Goal: Task Accomplishment & Management: Use online tool/utility

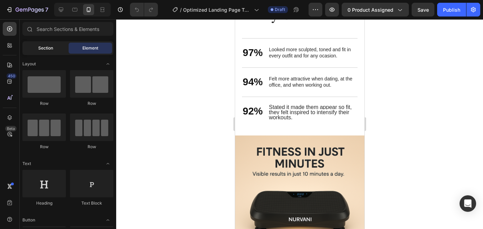
click at [55, 47] on div "Section" at bounding box center [45, 48] width 43 height 11
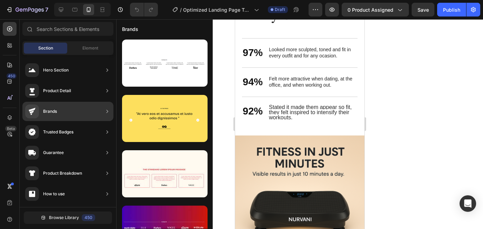
click at [80, 117] on div "Brands" at bounding box center [67, 111] width 91 height 19
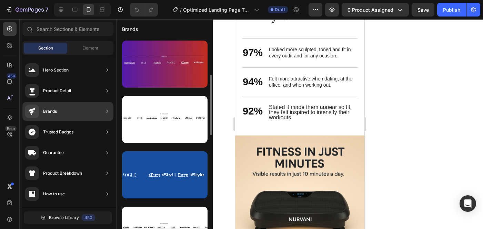
scroll to position [184, 0]
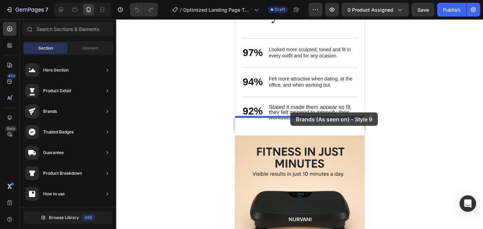
drag, startPoint x: 407, startPoint y: 126, endPoint x: 290, endPoint y: 113, distance: 117.9
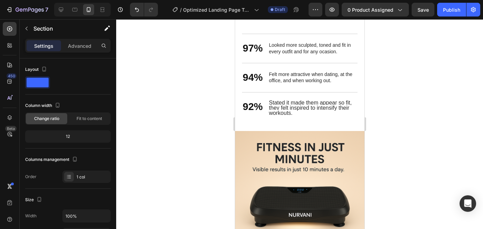
scroll to position [572, 0]
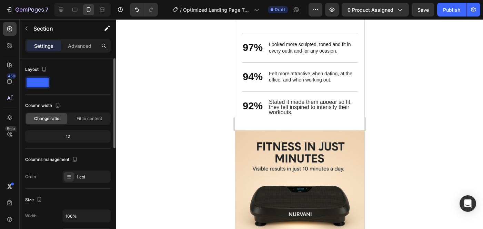
click at [39, 85] on span at bounding box center [38, 83] width 22 height 10
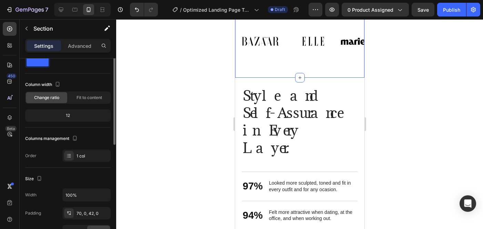
scroll to position [0, 0]
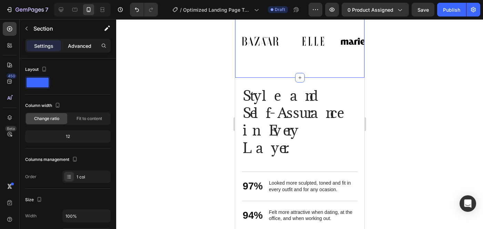
click at [69, 45] on p "Advanced" at bounding box center [79, 45] width 23 height 7
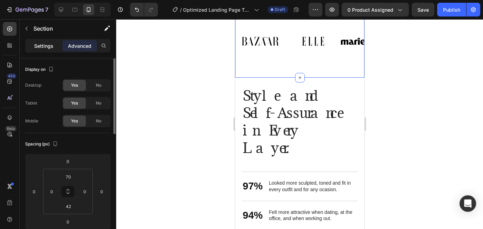
click at [57, 46] on div "Settings" at bounding box center [44, 45] width 34 height 11
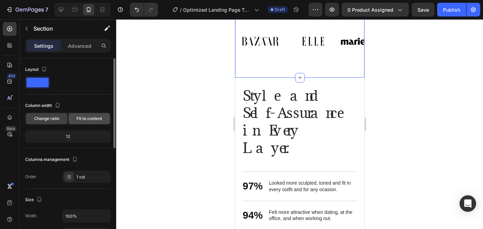
click at [81, 119] on span "Fit to content" at bounding box center [88, 119] width 25 height 6
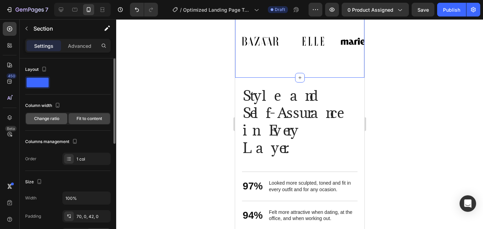
click at [59, 119] on div "Change ratio" at bounding box center [46, 118] width 41 height 11
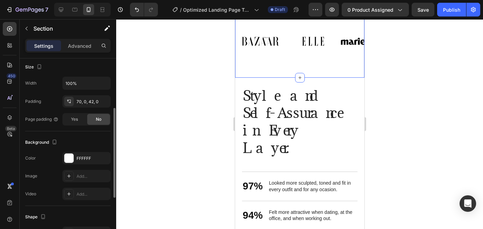
scroll to position [136, 0]
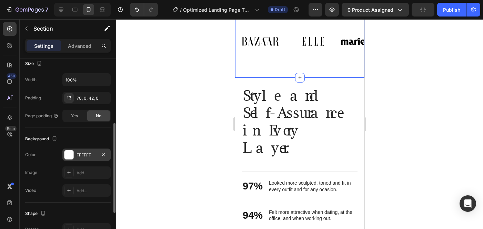
click at [71, 155] on div at bounding box center [68, 155] width 9 height 9
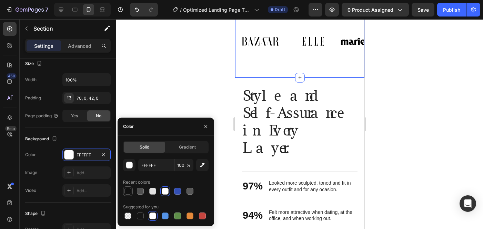
click at [127, 191] on div at bounding box center [127, 191] width 7 height 7
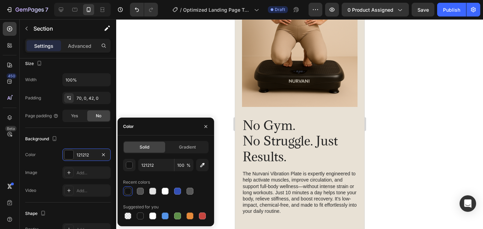
scroll to position [325, 0]
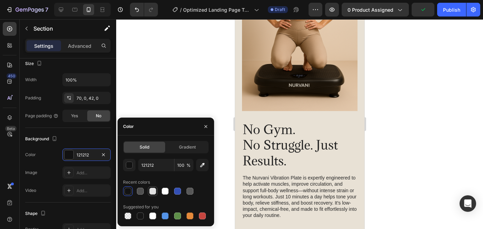
click at [153, 196] on div at bounding box center [153, 192] width 10 height 10
click at [168, 193] on div at bounding box center [165, 191] width 7 height 7
type input "FFFFFF"
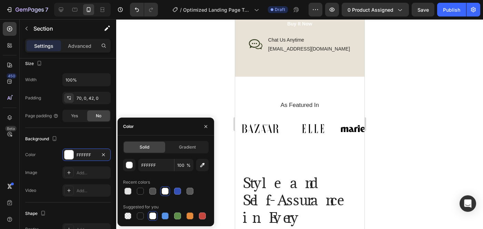
scroll to position [539, 0]
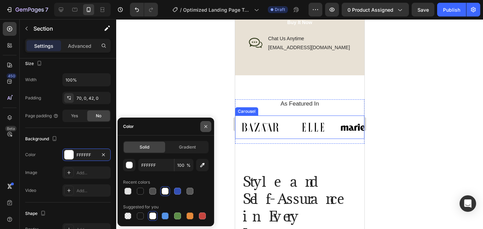
click at [207, 125] on icon "button" at bounding box center [206, 127] width 6 height 6
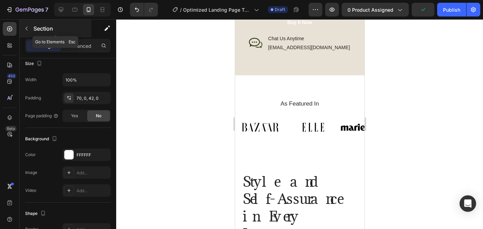
click at [27, 30] on icon "button" at bounding box center [26, 29] width 2 height 4
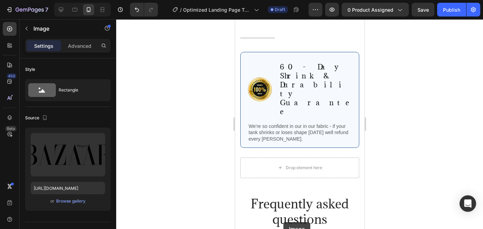
drag, startPoint x: 275, startPoint y: 118, endPoint x: 283, endPoint y: 223, distance: 104.7
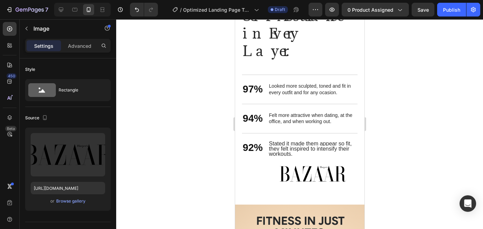
scroll to position [540, 0]
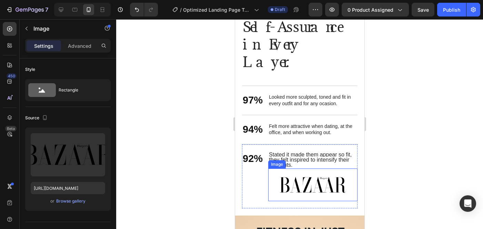
click at [310, 173] on img at bounding box center [312, 185] width 89 height 33
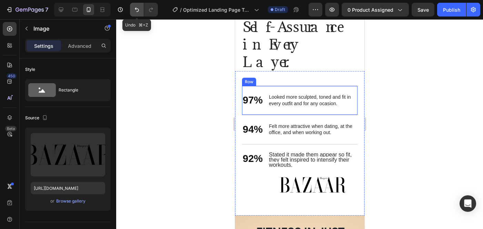
click at [141, 7] on button "Undo/Redo" at bounding box center [137, 10] width 14 height 14
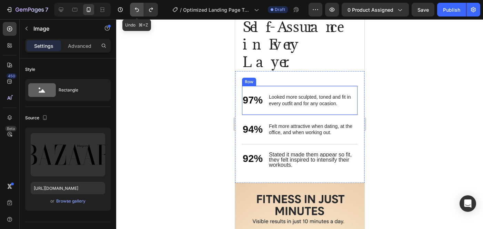
click at [141, 7] on button "Undo/Redo" at bounding box center [137, 10] width 14 height 14
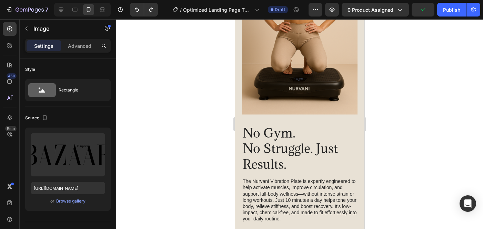
scroll to position [322, 0]
click at [138, 12] on icon "Undo/Redo" at bounding box center [136, 9] width 7 height 7
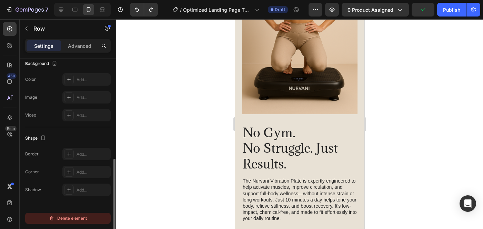
click at [78, 216] on div "Delete element" at bounding box center [68, 219] width 38 height 8
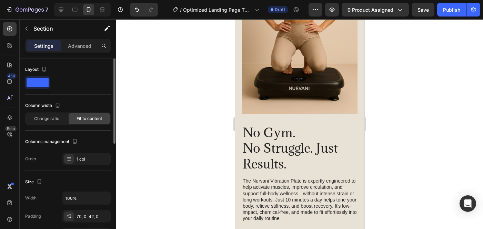
scroll to position [233, 0]
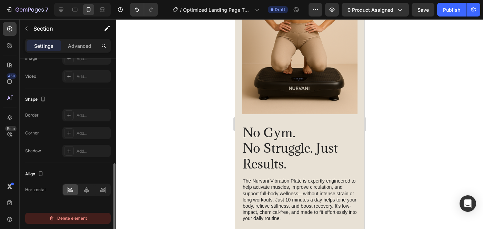
click at [64, 218] on div "Delete element" at bounding box center [68, 219] width 38 height 8
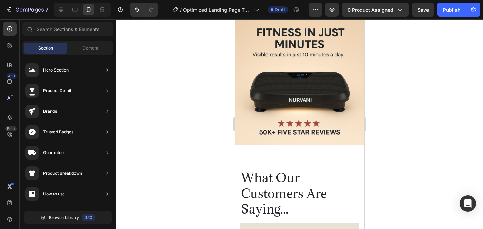
scroll to position [789, 0]
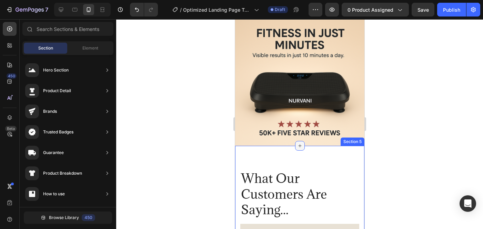
click at [296, 141] on div at bounding box center [300, 146] width 10 height 10
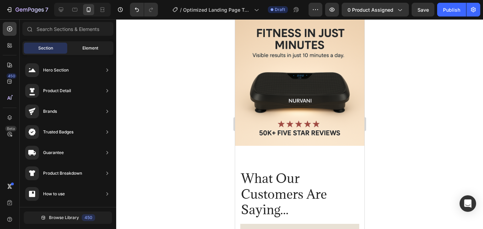
click at [102, 44] on div "Element" at bounding box center [90, 48] width 43 height 11
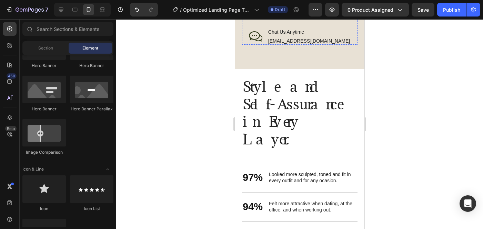
scroll to position [502, 0]
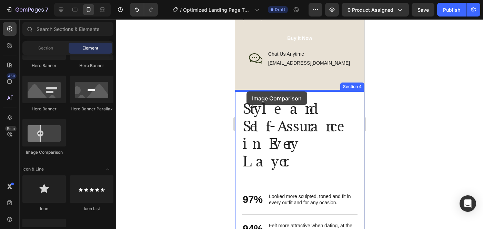
drag, startPoint x: 287, startPoint y: 160, endPoint x: 246, endPoint y: 92, distance: 79.7
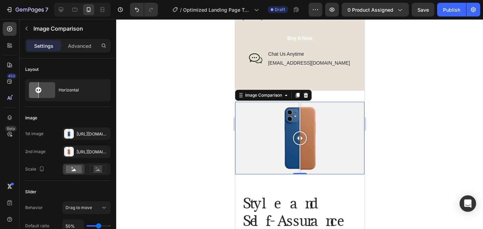
click at [275, 123] on div at bounding box center [299, 138] width 129 height 73
drag, startPoint x: 275, startPoint y: 123, endPoint x: 342, endPoint y: 124, distance: 67.2
click at [340, 125] on div at bounding box center [340, 116] width 1 height 29
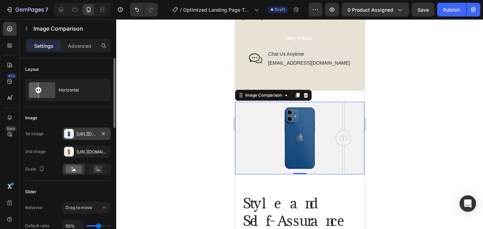
click at [70, 134] on div at bounding box center [69, 134] width 10 height 10
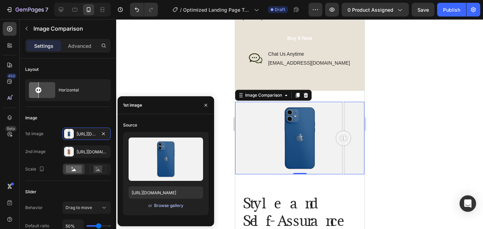
click at [168, 205] on div "Browse gallery" at bounding box center [168, 206] width 29 height 6
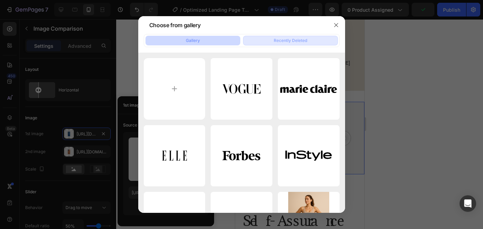
click at [271, 39] on button "Recently Deleted" at bounding box center [290, 41] width 95 height 10
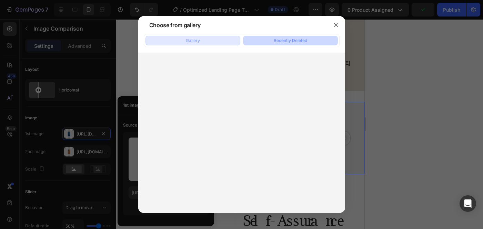
click at [200, 42] on button "Gallery" at bounding box center [192, 41] width 95 height 10
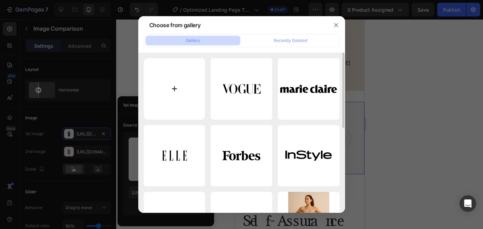
click at [163, 90] on input "file" at bounding box center [175, 89] width 62 height 62
type input "C:\fakepath\before 1.webp"
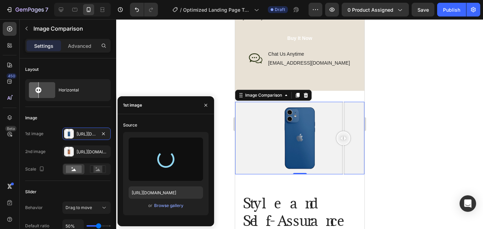
type input "[URL][DOMAIN_NAME]"
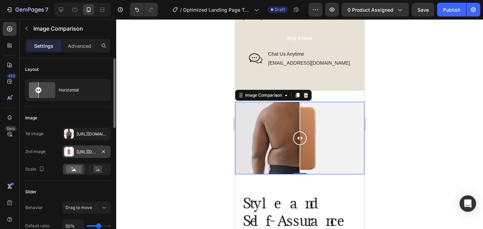
click at [87, 152] on div "[URL][DOMAIN_NAME]" at bounding box center [86, 152] width 20 height 6
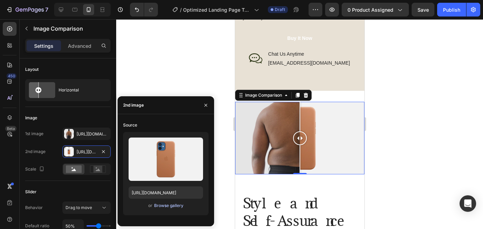
click at [173, 206] on div "Browse gallery" at bounding box center [168, 206] width 29 height 6
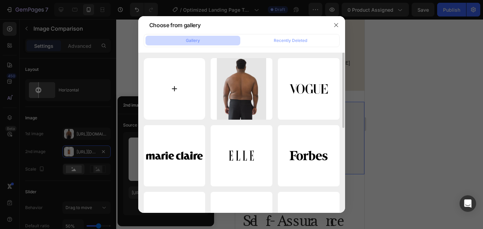
click at [172, 101] on input "file" at bounding box center [175, 89] width 62 height 62
type input "C:\fakepath\after 1.webp"
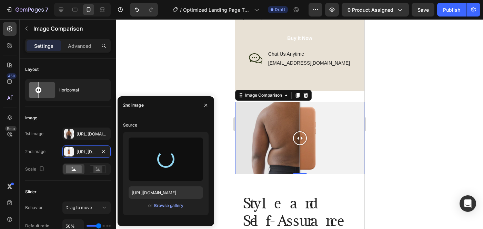
type input "[URL][DOMAIN_NAME]"
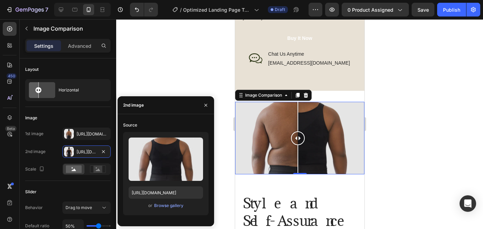
drag, startPoint x: 299, startPoint y: 139, endPoint x: 298, endPoint y: 126, distance: 12.4
click at [298, 126] on div at bounding box center [297, 138] width 14 height 73
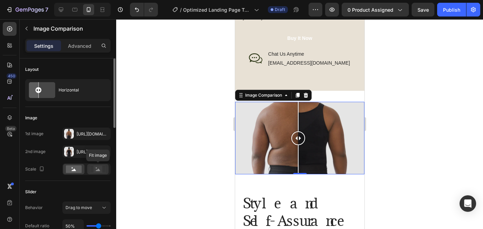
click at [90, 168] on rect at bounding box center [98, 169] width 16 height 7
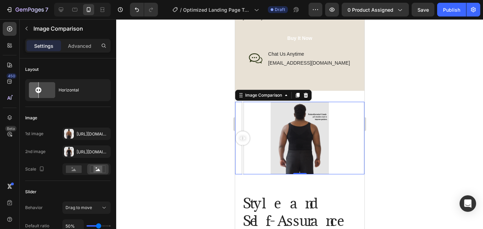
drag, startPoint x: 64, startPoint y: 120, endPoint x: 230, endPoint y: 146, distance: 167.4
click at [39, 168] on icon "button" at bounding box center [41, 169] width 7 height 7
click at [74, 171] on icon at bounding box center [74, 170] width 4 height 2
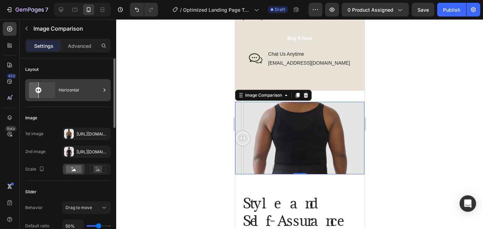
click at [49, 91] on icon at bounding box center [42, 90] width 32 height 19
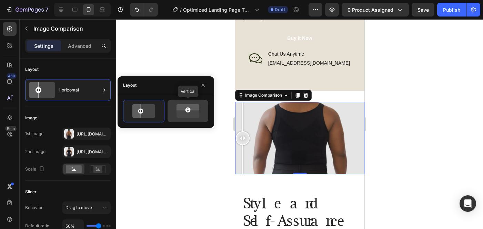
click at [188, 109] on icon at bounding box center [188, 109] width 2 height 1
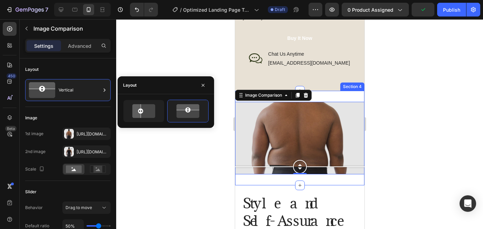
drag, startPoint x: 315, startPoint y: 142, endPoint x: 322, endPoint y: 176, distance: 34.7
click at [322, 177] on div "Image Comparison 0 Section 4" at bounding box center [299, 138] width 129 height 95
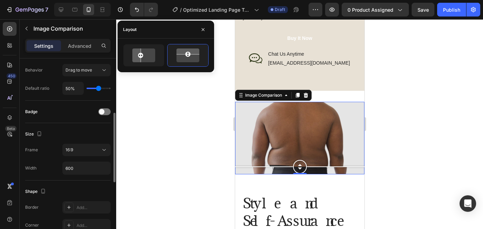
scroll to position [141, 0]
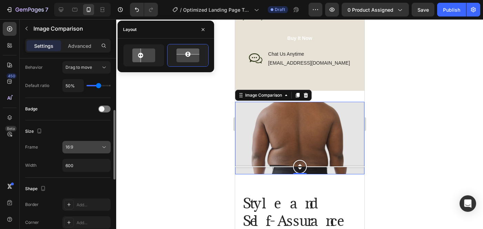
click at [83, 148] on div "16:9" at bounding box center [82, 147] width 35 height 6
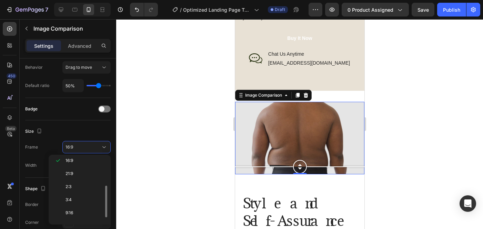
scroll to position [56, 0]
click at [81, 175] on p "21:9" at bounding box center [83, 173] width 37 height 6
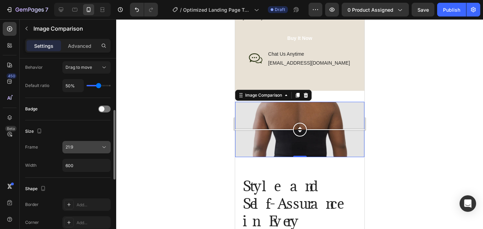
click at [85, 150] on div "21:9" at bounding box center [82, 147] width 35 height 6
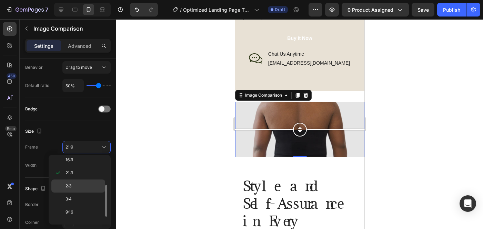
click at [79, 189] on p "2:3" at bounding box center [83, 186] width 37 height 6
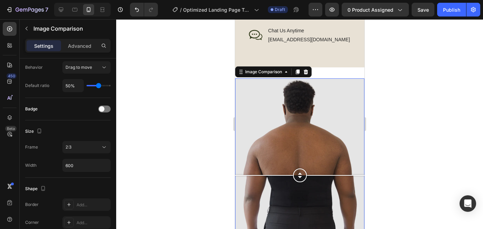
scroll to position [564, 0]
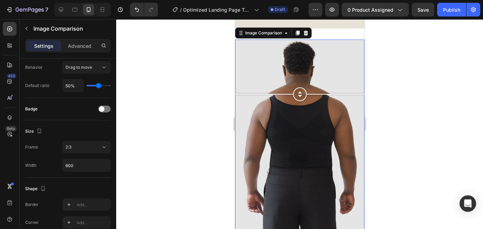
drag, startPoint x: 300, startPoint y: 140, endPoint x: 313, endPoint y: 62, distance: 79.2
click at [313, 87] on div at bounding box center [299, 94] width 129 height 14
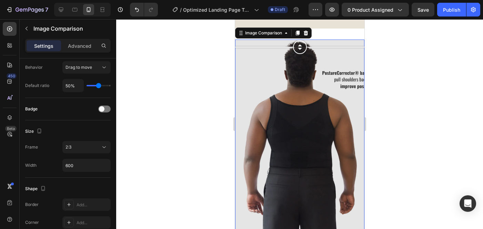
drag, startPoint x: 314, startPoint y: 61, endPoint x: 316, endPoint y: 32, distance: 29.4
click at [316, 32] on div "Image Comparison 0 Section 4" at bounding box center [299, 137] width 129 height 216
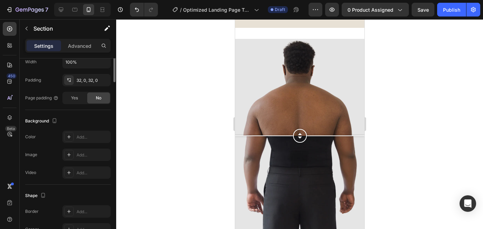
scroll to position [212, 0]
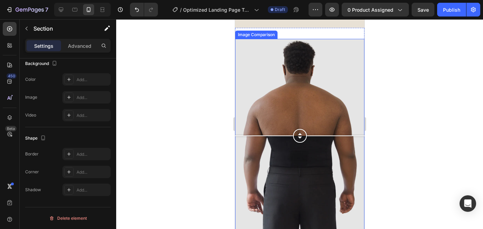
click at [253, 105] on div at bounding box center [299, 136] width 129 height 194
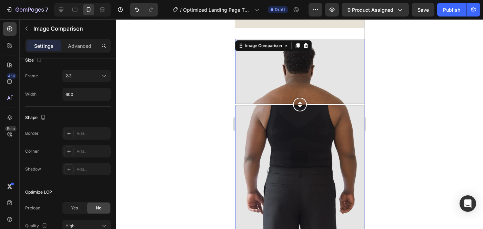
scroll to position [0, 0]
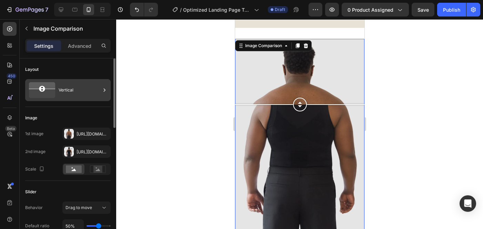
click at [47, 90] on icon at bounding box center [42, 90] width 32 height 19
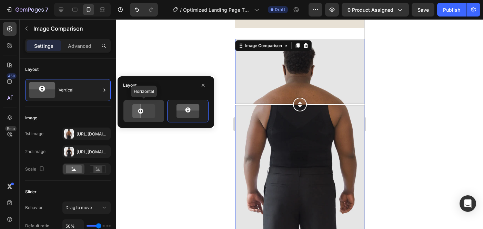
click at [152, 113] on icon at bounding box center [144, 111] width 28 height 16
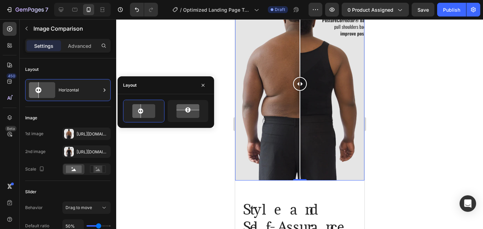
scroll to position [588, 0]
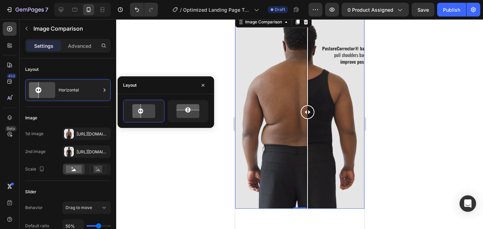
drag, startPoint x: 300, startPoint y: 116, endPoint x: 296, endPoint y: 125, distance: 9.6
click at [300, 125] on div at bounding box center [307, 112] width 14 height 194
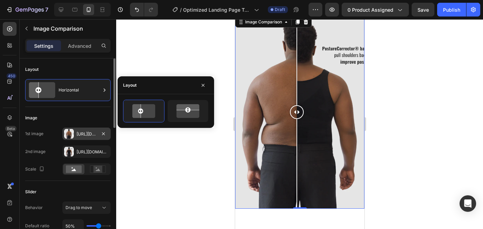
click at [69, 136] on div at bounding box center [69, 134] width 10 height 10
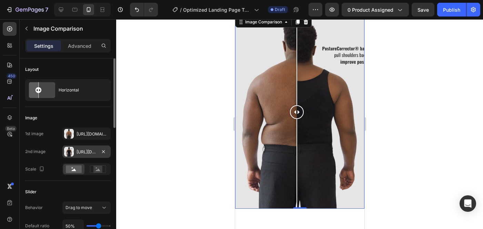
click at [70, 154] on div at bounding box center [69, 152] width 10 height 10
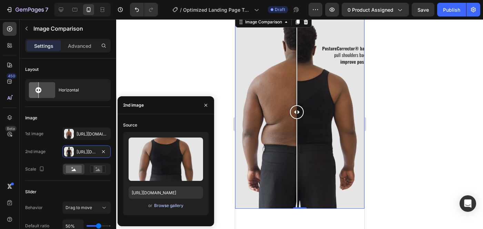
click at [168, 207] on div "Browse gallery" at bounding box center [168, 206] width 29 height 6
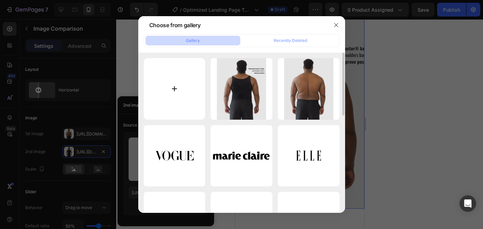
click at [175, 81] on input "file" at bounding box center [175, 89] width 62 height 62
type input "C:\fakepath\101.webp"
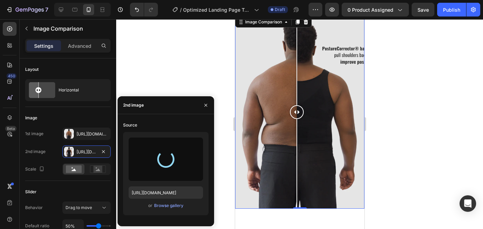
type input "[URL][DOMAIN_NAME]"
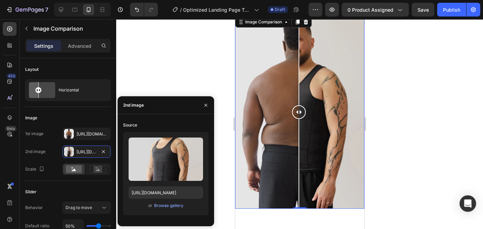
drag, startPoint x: 299, startPoint y: 109, endPoint x: 298, endPoint y: 101, distance: 8.7
click at [298, 101] on div at bounding box center [298, 112] width 14 height 194
click at [165, 206] on div "Browse gallery" at bounding box center [168, 206] width 29 height 6
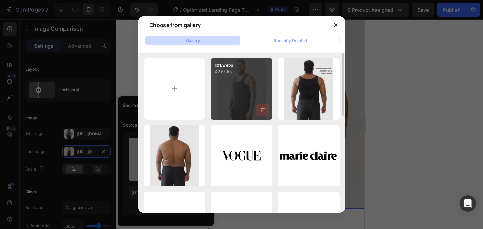
click at [260, 109] on icon "button" at bounding box center [262, 110] width 7 height 7
click at [262, 112] on div "Delete" at bounding box center [258, 112] width 13 height 6
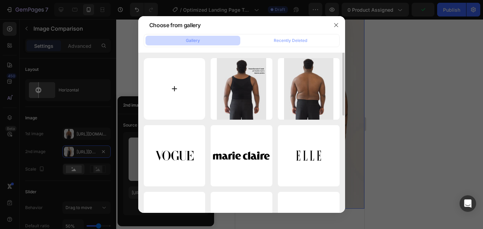
click at [165, 87] on input "file" at bounding box center [175, 89] width 62 height 62
type input "C:\fakepath\102.webp"
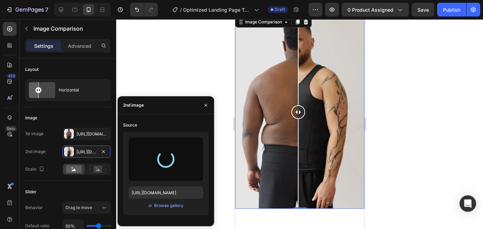
type input "[URL][DOMAIN_NAME]"
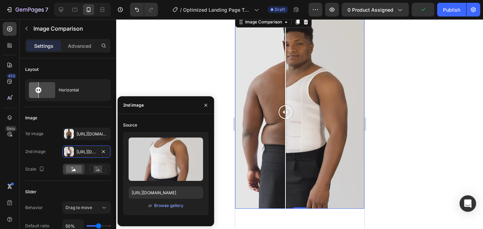
drag, startPoint x: 313, startPoint y: 120, endPoint x: 285, endPoint y: 118, distance: 28.0
click at [285, 118] on div at bounding box center [299, 112] width 129 height 194
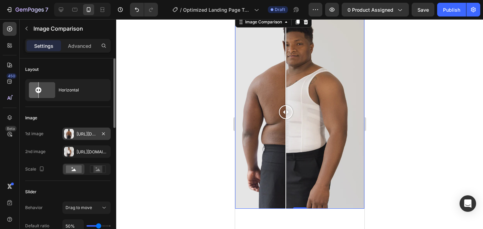
click at [70, 133] on div at bounding box center [69, 134] width 10 height 10
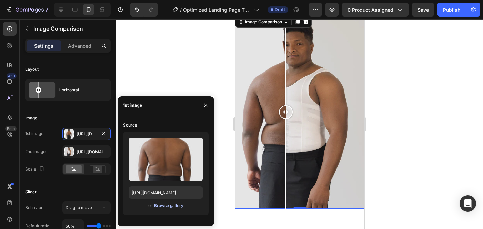
click at [166, 207] on div "Browse gallery" at bounding box center [168, 206] width 29 height 6
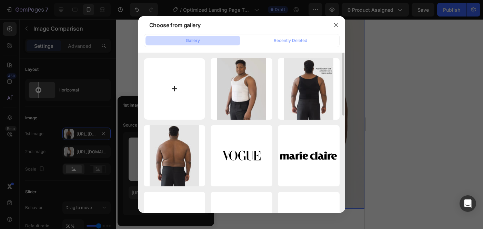
click at [175, 95] on input "file" at bounding box center [175, 89] width 62 height 62
type input "C:\fakepath\before2.webp"
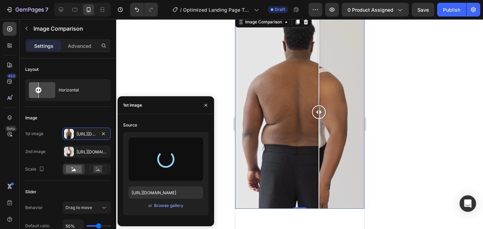
drag, startPoint x: 46, startPoint y: 93, endPoint x: 400, endPoint y: 115, distance: 354.8
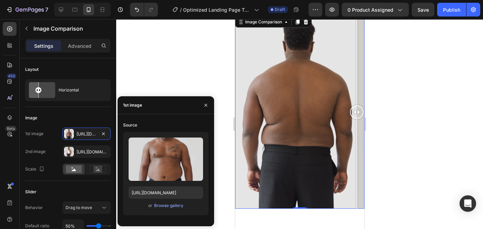
type input "[URL][DOMAIN_NAME]"
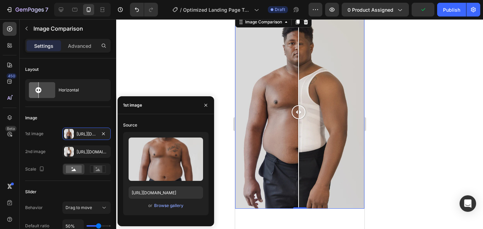
drag, startPoint x: 299, startPoint y: 117, endPoint x: 297, endPoint y: 127, distance: 10.5
click at [297, 127] on div at bounding box center [298, 112] width 14 height 194
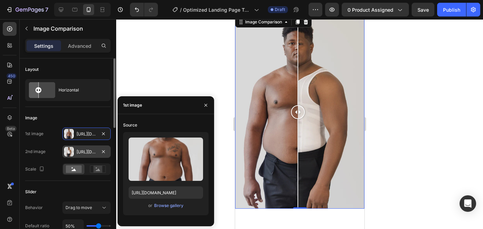
click at [69, 153] on div at bounding box center [69, 152] width 10 height 10
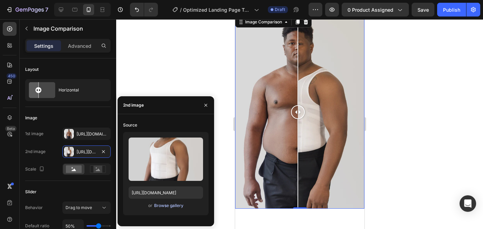
click at [161, 206] on div "Browse gallery" at bounding box center [168, 206] width 29 height 6
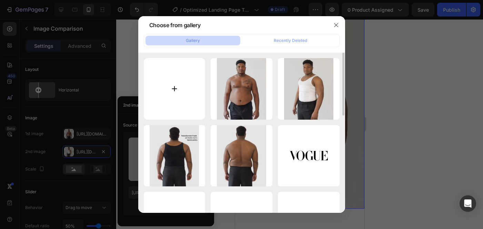
click at [179, 83] on input "file" at bounding box center [175, 89] width 62 height 62
type input "C:\fakepath\after2.webp"
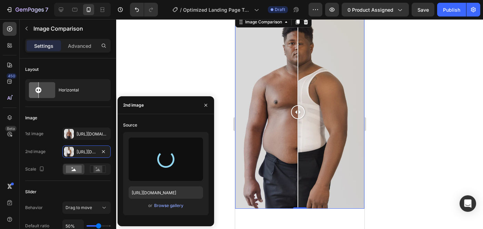
type input "[URL][DOMAIN_NAME]"
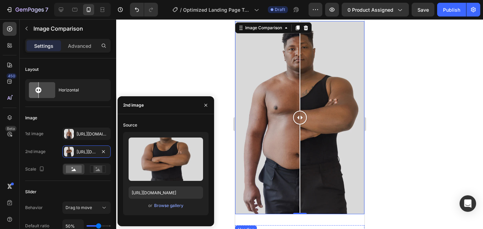
scroll to position [403, 0]
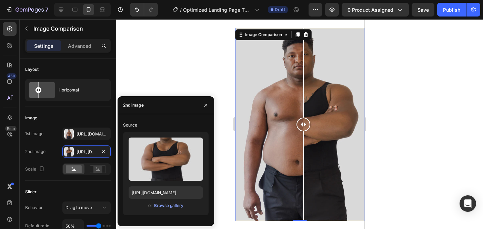
drag, startPoint x: 303, startPoint y: 121, endPoint x: 299, endPoint y: 112, distance: 9.6
click at [299, 112] on div at bounding box center [303, 125] width 14 height 194
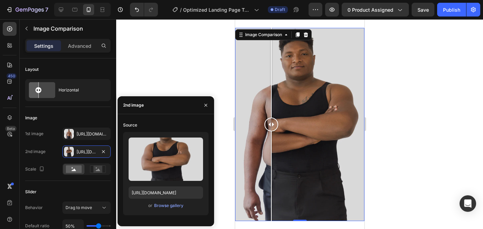
drag, startPoint x: 298, startPoint y: 125, endPoint x: 298, endPoint y: 92, distance: 33.4
click at [278, 92] on div at bounding box center [271, 125] width 14 height 194
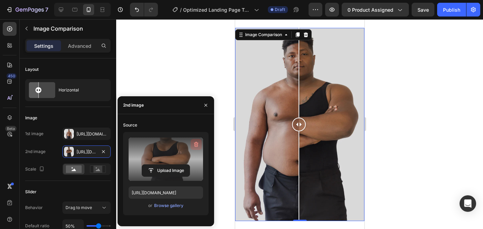
click at [196, 144] on icon "button" at bounding box center [196, 144] width 7 height 7
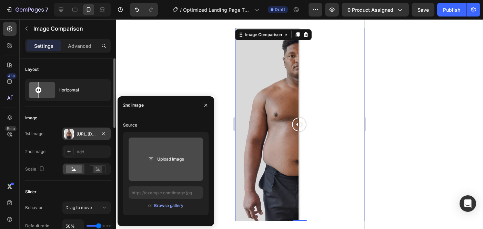
click at [91, 134] on div "[URL][DOMAIN_NAME]" at bounding box center [86, 134] width 20 height 6
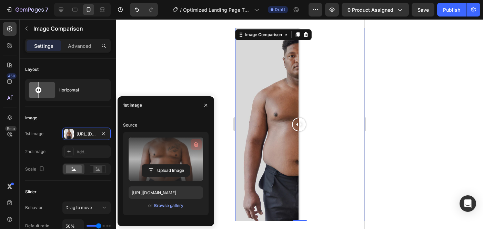
click at [194, 144] on icon "button" at bounding box center [196, 144] width 7 height 7
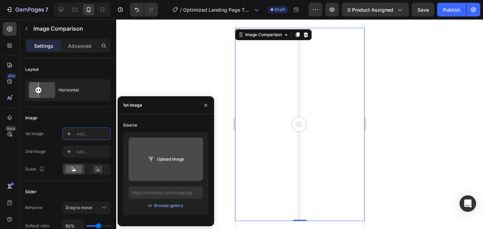
click at [171, 159] on input "file" at bounding box center [166, 160] width 48 height 12
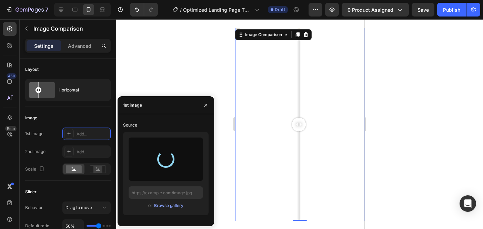
type input "[URL][DOMAIN_NAME]"
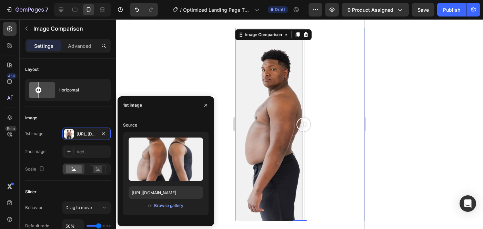
drag, startPoint x: 297, startPoint y: 127, endPoint x: 303, endPoint y: 121, distance: 8.8
click at [303, 121] on div at bounding box center [303, 125] width 14 height 14
click at [76, 150] on div "Add..." at bounding box center [92, 152] width 32 height 6
type input "[URL][DOMAIN_NAME]"
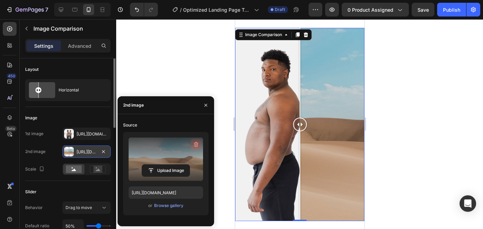
click at [199, 144] on icon "button" at bounding box center [196, 144] width 7 height 7
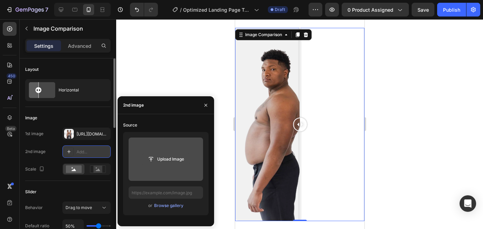
click at [172, 161] on input "file" at bounding box center [166, 160] width 48 height 12
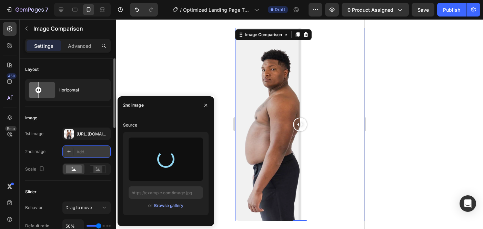
type input "[URL][DOMAIN_NAME]"
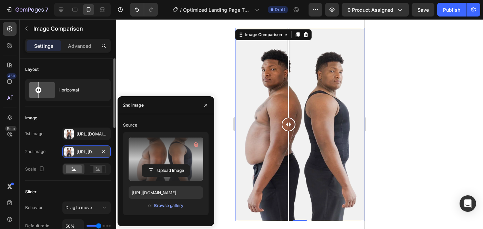
drag, startPoint x: 302, startPoint y: 124, endPoint x: 288, endPoint y: 128, distance: 14.7
click at [288, 128] on div at bounding box center [288, 125] width 14 height 14
drag, startPoint x: 288, startPoint y: 129, endPoint x: 293, endPoint y: 116, distance: 14.1
click at [293, 116] on div at bounding box center [293, 125] width 14 height 194
click at [105, 151] on icon "button" at bounding box center [104, 152] width 6 height 6
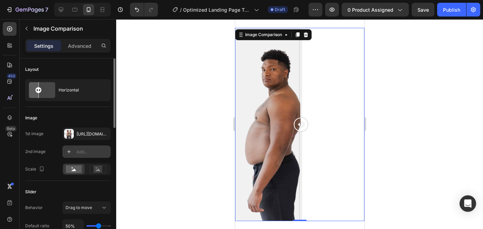
drag, startPoint x: 291, startPoint y: 126, endPoint x: 300, endPoint y: 128, distance: 8.9
click at [300, 128] on div at bounding box center [300, 125] width 14 height 14
click at [103, 138] on div at bounding box center [103, 134] width 8 height 9
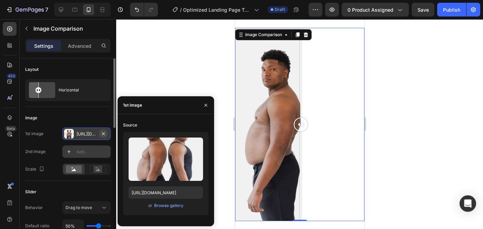
click at [105, 135] on icon "button" at bounding box center [104, 134] width 6 height 6
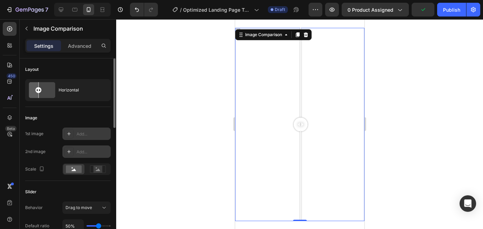
click at [70, 134] on icon at bounding box center [69, 134] width 6 height 6
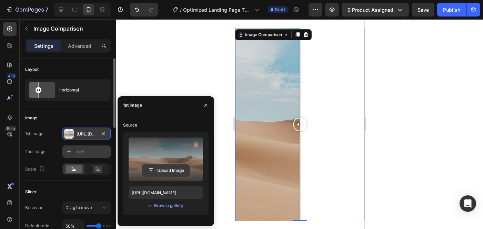
click at [176, 168] on input "file" at bounding box center [166, 171] width 48 height 12
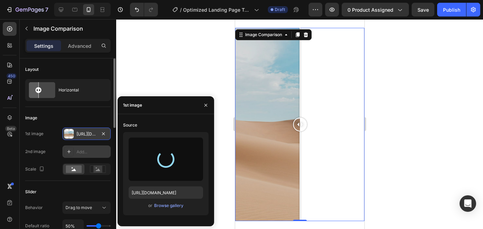
type input "[URL][DOMAIN_NAME]"
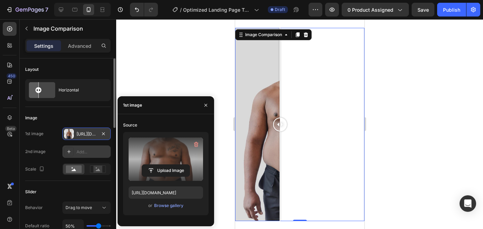
drag, startPoint x: 296, startPoint y: 127, endPoint x: 281, endPoint y: 122, distance: 15.9
click at [281, 122] on div at bounding box center [279, 125] width 14 height 14
click at [75, 151] on div "Add..." at bounding box center [86, 152] width 48 height 12
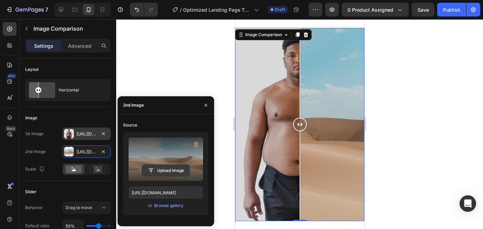
click at [173, 170] on input "file" at bounding box center [166, 171] width 48 height 12
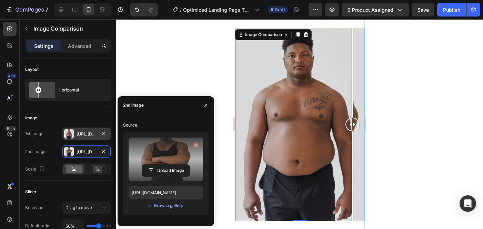
drag, startPoint x: 302, startPoint y: 128, endPoint x: 352, endPoint y: 138, distance: 51.3
click at [352, 138] on div at bounding box center [352, 125] width 14 height 194
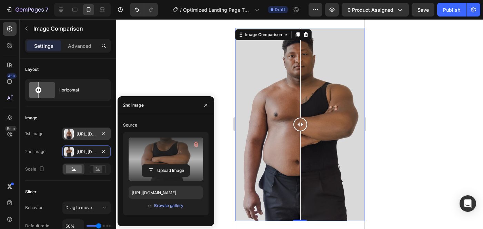
drag, startPoint x: 353, startPoint y: 123, endPoint x: 299, endPoint y: 126, distance: 53.8
click at [299, 126] on div at bounding box center [300, 125] width 14 height 14
click at [159, 169] on input "file" at bounding box center [166, 171] width 48 height 12
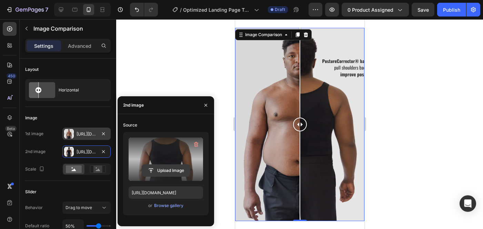
click at [162, 169] on input "file" at bounding box center [166, 171] width 48 height 12
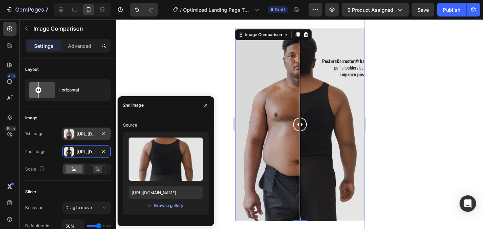
type input "[URL][DOMAIN_NAME]"
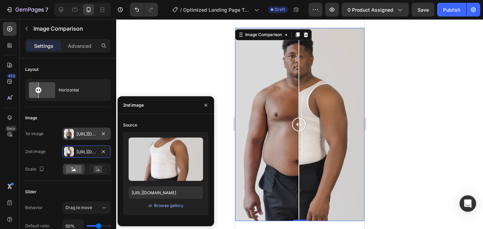
drag, startPoint x: 300, startPoint y: 124, endPoint x: 298, endPoint y: 136, distance: 12.9
click at [298, 136] on div at bounding box center [298, 125] width 14 height 194
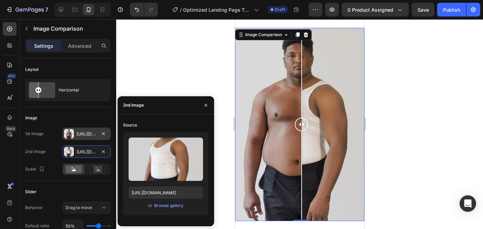
drag, startPoint x: 296, startPoint y: 131, endPoint x: 301, endPoint y: 133, distance: 5.2
click at [301, 133] on div at bounding box center [301, 125] width 14 height 194
click at [209, 104] on button "button" at bounding box center [205, 105] width 11 height 11
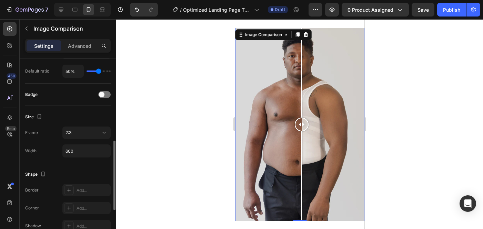
scroll to position [174, 0]
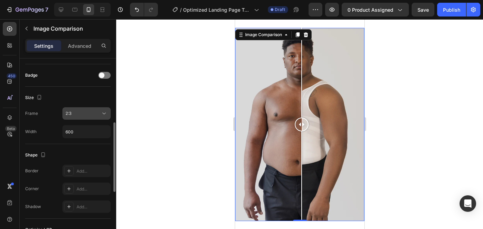
click at [81, 115] on div "2:3" at bounding box center [82, 114] width 35 height 6
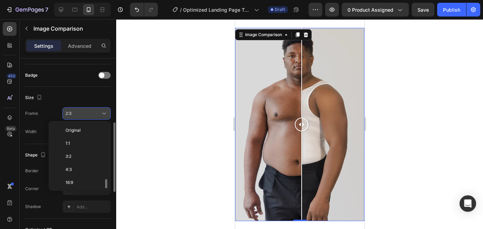
scroll to position [37, 0]
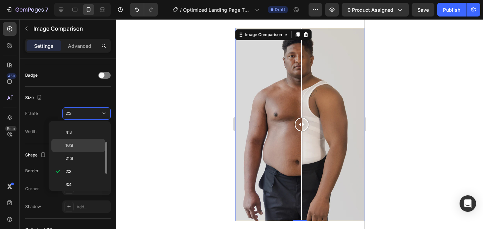
click at [81, 152] on div "16:9" at bounding box center [78, 158] width 54 height 13
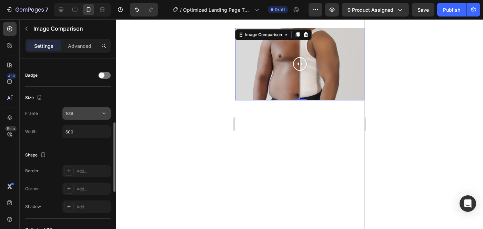
click at [93, 113] on div "16:9" at bounding box center [82, 114] width 35 height 6
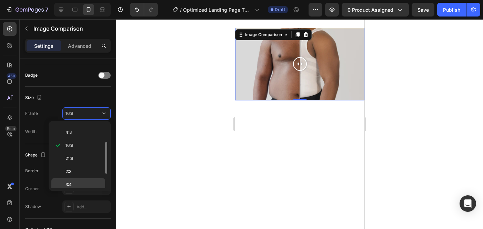
click at [83, 182] on p "3:4" at bounding box center [83, 185] width 37 height 6
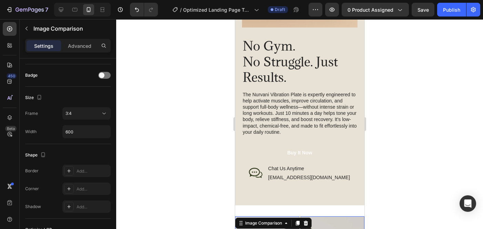
scroll to position [396, 0]
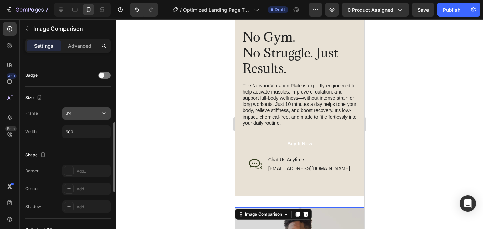
click at [93, 115] on div "3:4" at bounding box center [82, 114] width 35 height 6
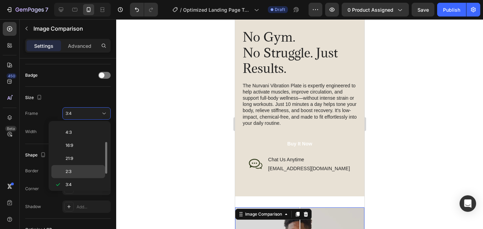
click at [84, 172] on p "2:3" at bounding box center [83, 172] width 37 height 6
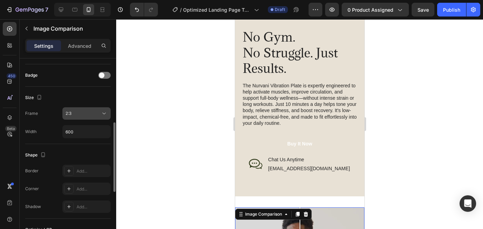
click at [91, 116] on div "2:3" at bounding box center [82, 114] width 35 height 6
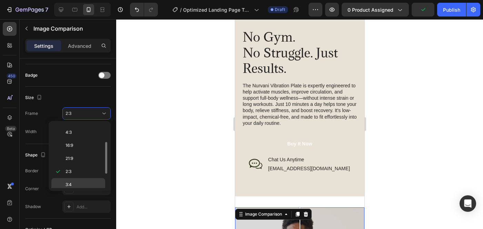
click at [83, 183] on p "3:4" at bounding box center [83, 185] width 37 height 6
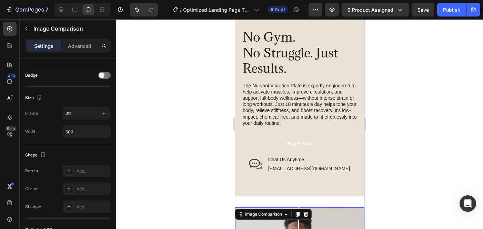
drag, startPoint x: 309, startPoint y: 123, endPoint x: 298, endPoint y: 142, distance: 21.6
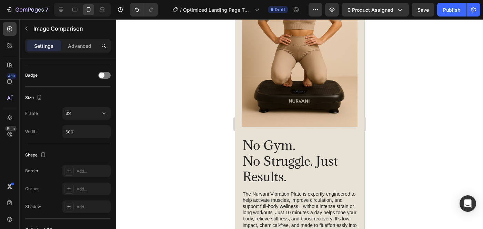
scroll to position [281, 0]
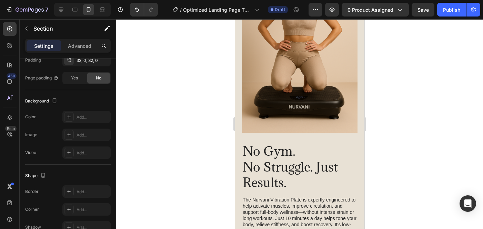
scroll to position [0, 0]
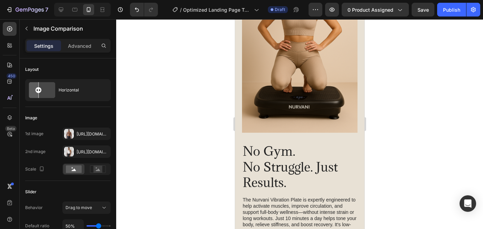
click at [424, 123] on div at bounding box center [299, 124] width 367 height 210
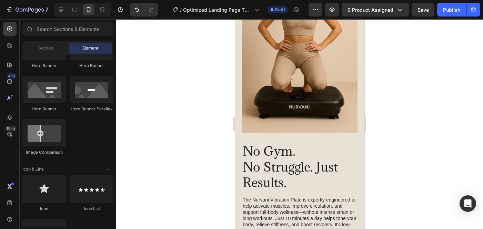
click at [414, 113] on div at bounding box center [299, 124] width 367 height 210
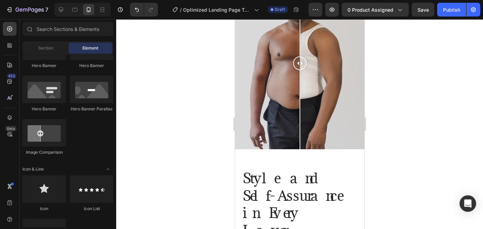
scroll to position [600, 0]
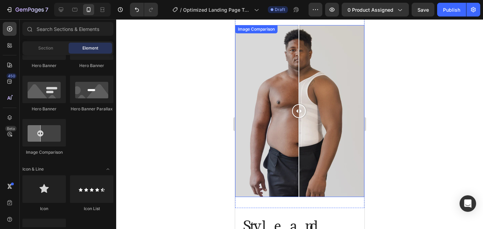
drag, startPoint x: 300, startPoint y: 107, endPoint x: 299, endPoint y: 102, distance: 5.7
click at [298, 102] on div at bounding box center [298, 111] width 14 height 172
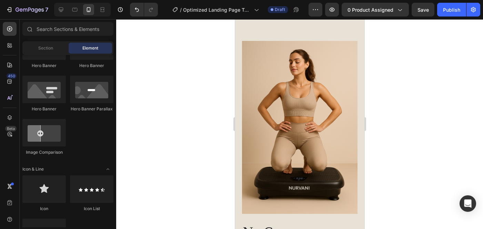
scroll to position [250, 0]
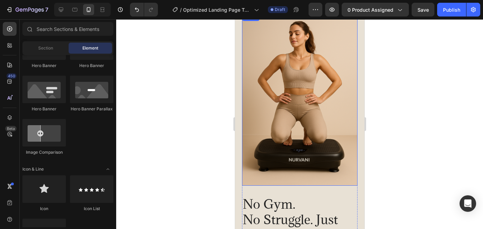
click at [305, 114] on img at bounding box center [298, 99] width 115 height 173
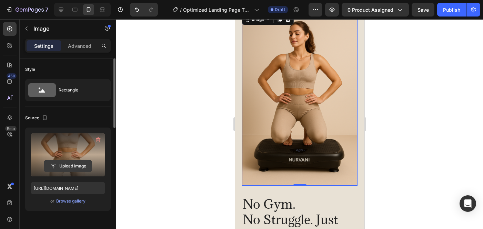
click at [78, 163] on input "file" at bounding box center [68, 167] width 48 height 12
click at [96, 139] on icon "button" at bounding box center [98, 140] width 4 height 5
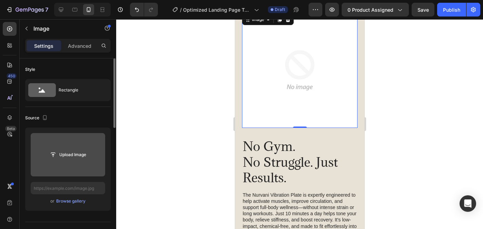
click at [73, 154] on input "file" at bounding box center [68, 155] width 48 height 12
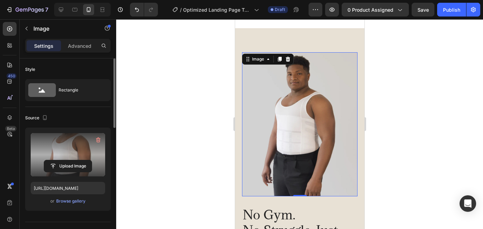
scroll to position [215, 0]
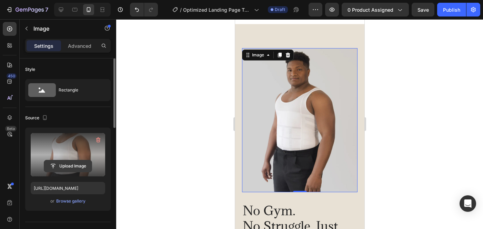
click at [72, 166] on input "file" at bounding box center [68, 167] width 48 height 12
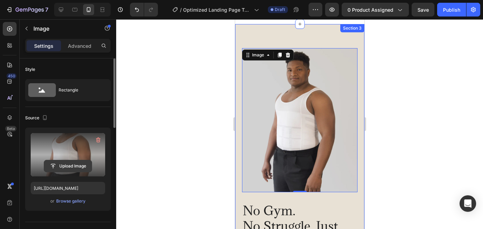
click at [73, 167] on input "file" at bounding box center [68, 167] width 48 height 12
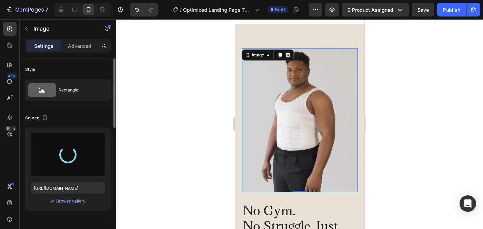
type input "[URL][DOMAIN_NAME]"
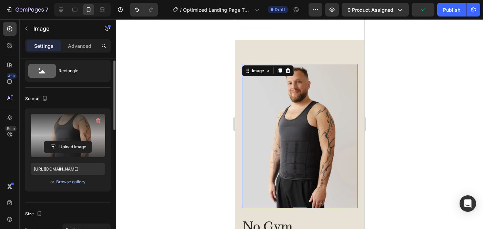
scroll to position [0, 0]
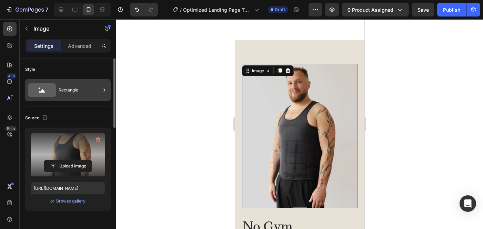
click at [54, 94] on icon at bounding box center [42, 90] width 28 height 14
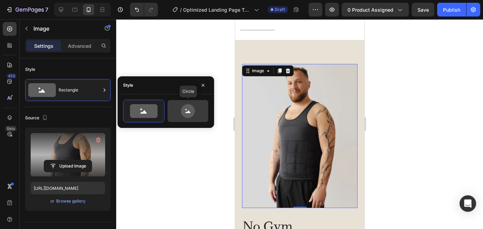
click at [177, 107] on icon at bounding box center [188, 111] width 32 height 14
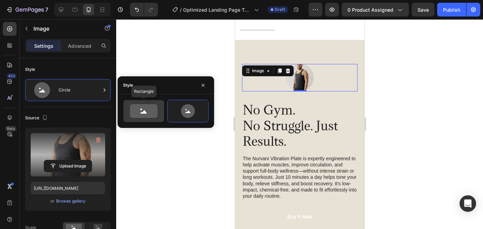
click at [141, 113] on icon at bounding box center [143, 112] width 7 height 3
type input "100"
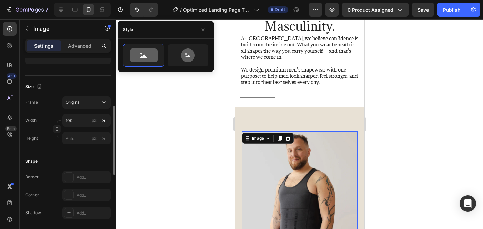
scroll to position [148, 0]
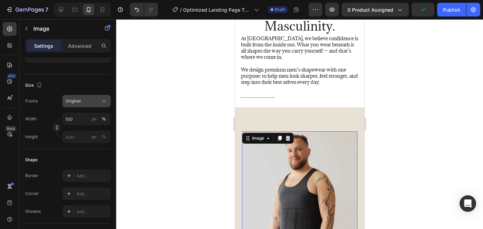
click at [87, 105] on button "Original" at bounding box center [86, 101] width 48 height 12
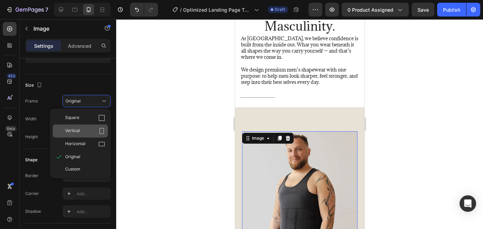
click at [96, 134] on div "Vertical" at bounding box center [85, 131] width 40 height 7
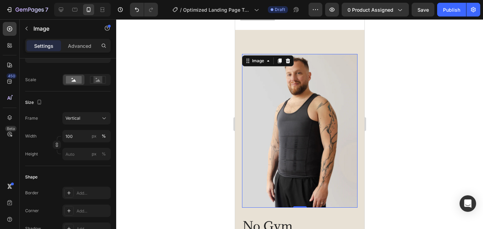
scroll to position [208, 0]
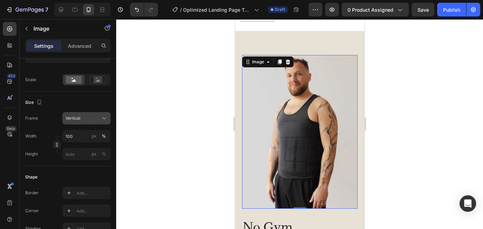
click at [97, 116] on div "Vertical" at bounding box center [82, 118] width 34 height 6
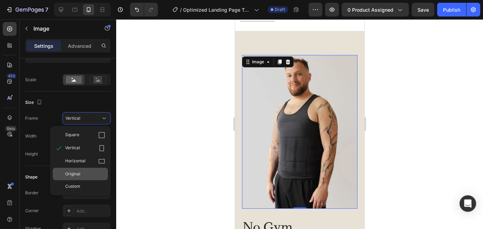
click at [86, 173] on div "Original" at bounding box center [85, 174] width 40 height 6
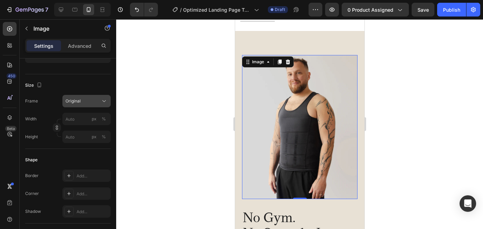
click at [79, 99] on span "Original" at bounding box center [72, 101] width 15 height 6
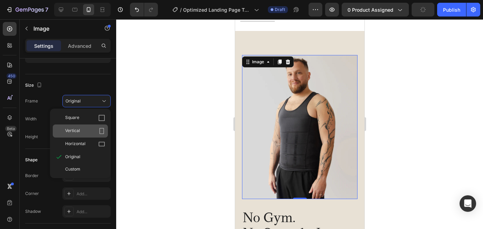
click at [100, 134] on icon at bounding box center [101, 131] width 7 height 7
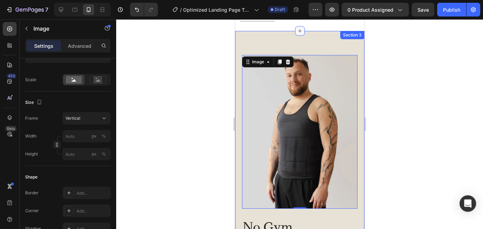
click at [296, 34] on div at bounding box center [300, 31] width 10 height 10
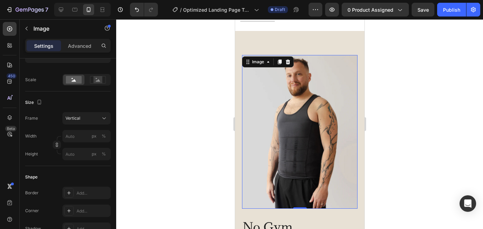
click at [190, 84] on div at bounding box center [299, 124] width 367 height 210
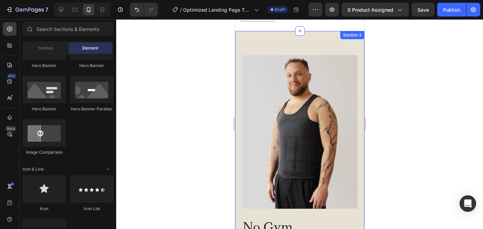
click at [271, 42] on div "Image No Gym. No Struggle. Just Results. Heading The Nurvani Vibration Plate is…" at bounding box center [299, 209] width 129 height 356
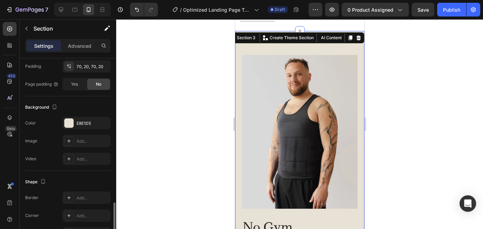
scroll to position [212, 0]
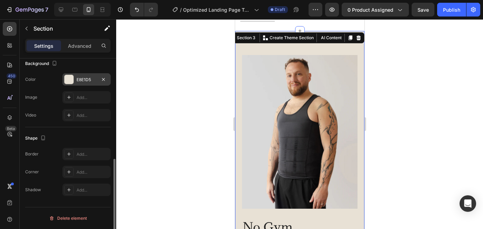
click at [71, 79] on div at bounding box center [68, 79] width 9 height 9
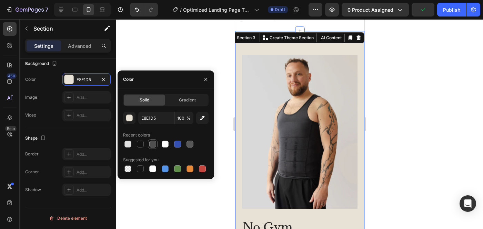
click at [151, 146] on div at bounding box center [152, 144] width 7 height 7
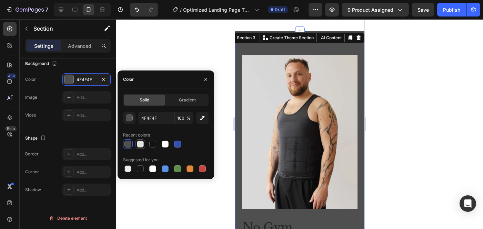
click at [138, 145] on div at bounding box center [140, 144] width 7 height 7
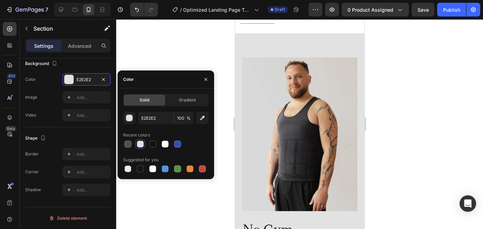
scroll to position [186, 0]
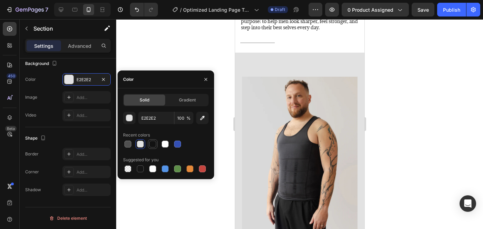
click at [151, 146] on div at bounding box center [152, 144] width 7 height 7
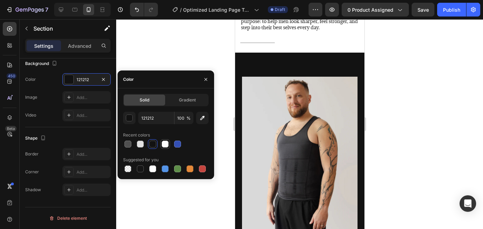
click at [163, 143] on div at bounding box center [165, 144] width 7 height 7
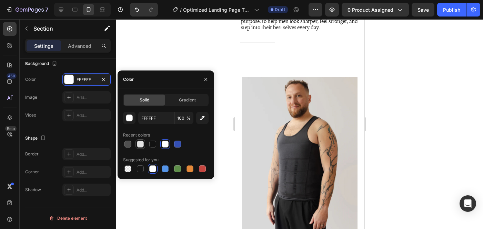
click at [142, 146] on div at bounding box center [140, 144] width 7 height 7
type input "E2E2E2"
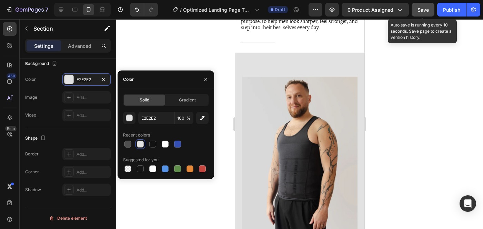
click at [417, 10] on button "Save" at bounding box center [422, 10] width 23 height 14
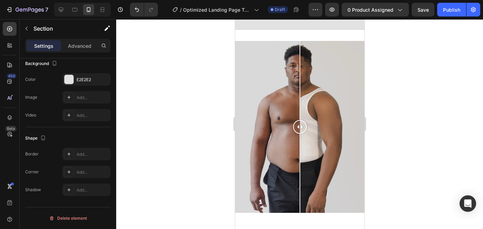
scroll to position [566, 0]
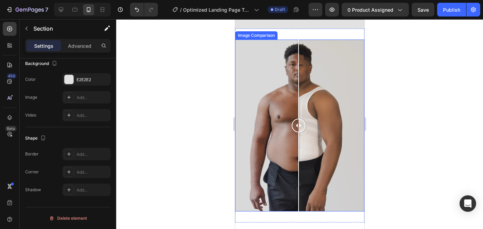
drag, startPoint x: 306, startPoint y: 135, endPoint x: 298, endPoint y: 152, distance: 18.8
click at [298, 152] on div at bounding box center [299, 126] width 129 height 172
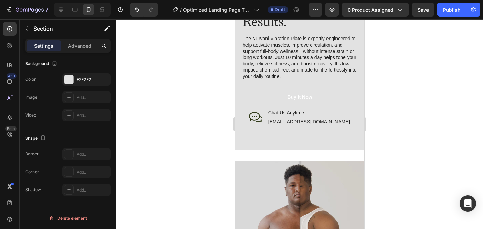
scroll to position [487, 0]
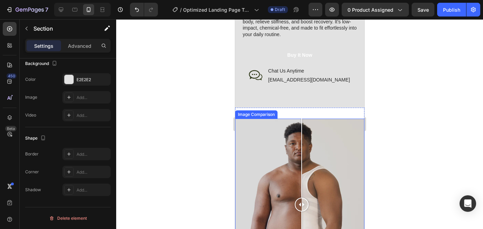
drag, startPoint x: 311, startPoint y: 194, endPoint x: 300, endPoint y: 181, distance: 17.4
click at [300, 181] on div at bounding box center [299, 205] width 129 height 172
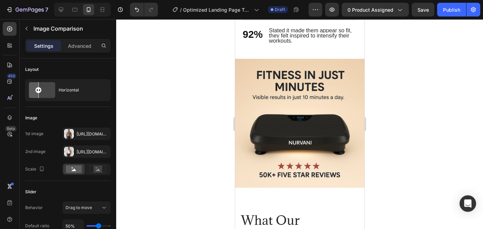
scroll to position [933, 0]
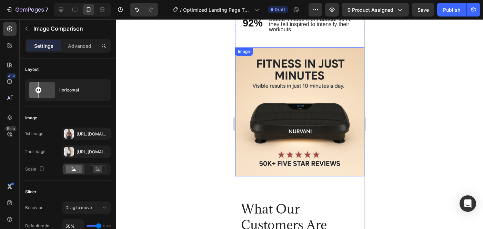
click at [297, 126] on img at bounding box center [299, 112] width 129 height 129
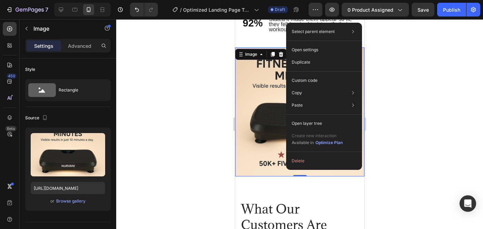
click at [403, 134] on div at bounding box center [299, 124] width 367 height 210
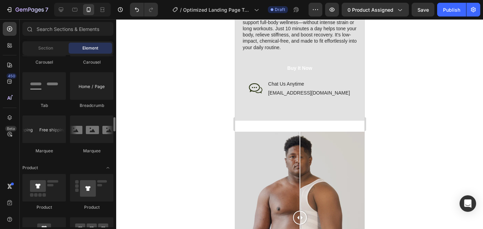
scroll to position [772, 0]
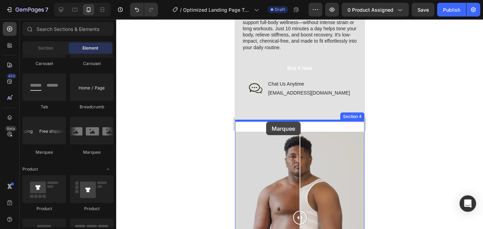
drag, startPoint x: 319, startPoint y: 156, endPoint x: 266, endPoint y: 122, distance: 63.4
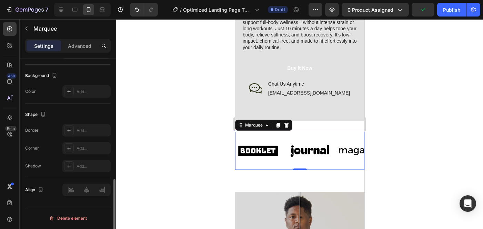
scroll to position [0, 0]
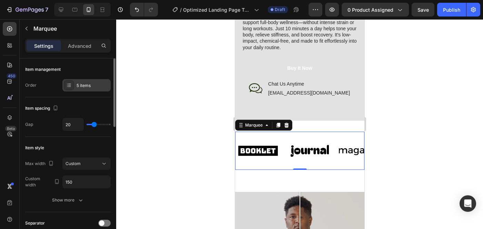
click at [83, 85] on div "5 items" at bounding box center [92, 86] width 32 height 6
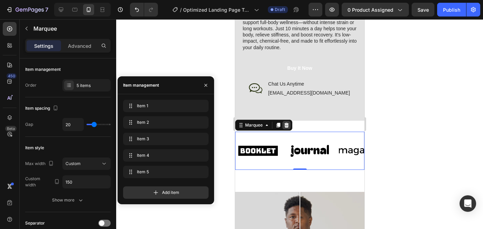
click at [284, 125] on icon at bounding box center [286, 125] width 4 height 5
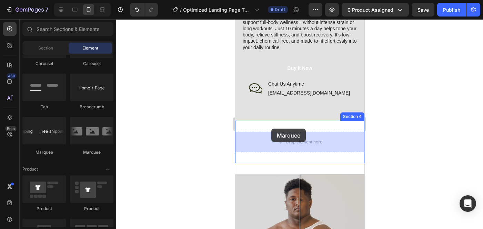
drag, startPoint x: 276, startPoint y: 154, endPoint x: 270, endPoint y: 130, distance: 24.5
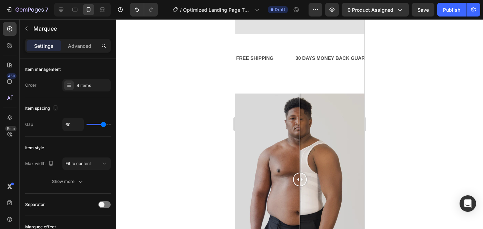
scroll to position [495, 0]
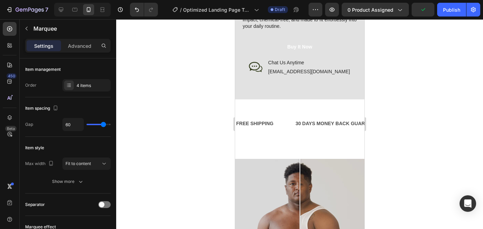
click at [290, 127] on div "FREE SHIPPING Text Block" at bounding box center [264, 124] width 59 height 16
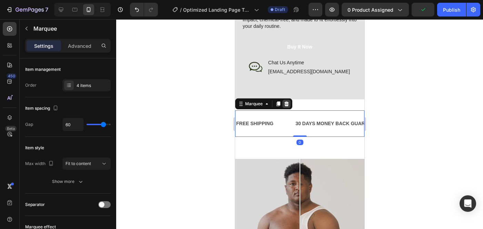
click at [285, 102] on icon at bounding box center [286, 104] width 4 height 5
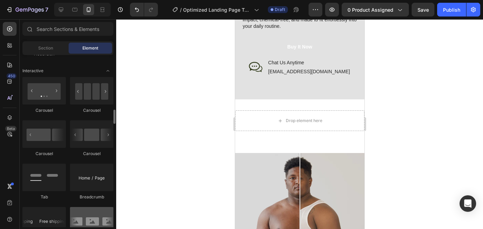
scroll to position [680, 0]
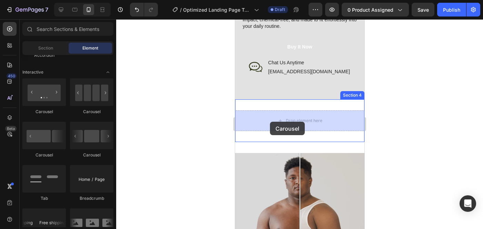
drag, startPoint x: 327, startPoint y: 161, endPoint x: 269, endPoint y: 121, distance: 70.1
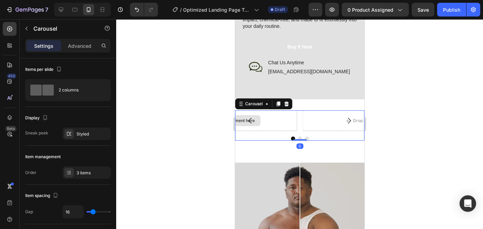
click at [260, 115] on div "Drop element here" at bounding box center [231, 121] width 129 height 21
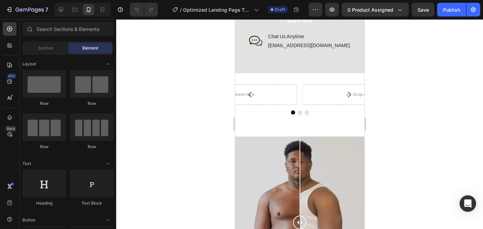
scroll to position [527, 0]
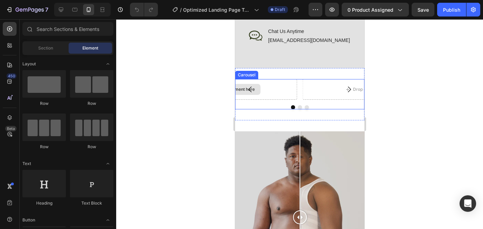
click at [271, 93] on div "Drop element here" at bounding box center [231, 89] width 129 height 21
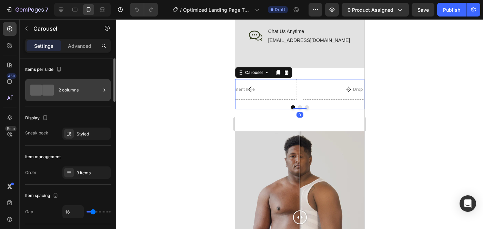
click at [42, 92] on span at bounding box center [47, 90] width 11 height 11
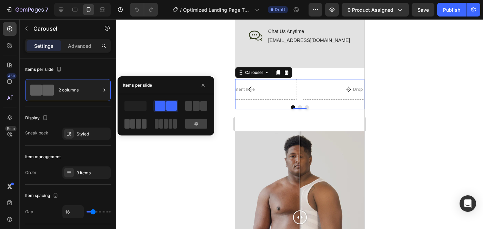
click at [173, 126] on span at bounding box center [175, 124] width 4 height 10
click at [274, 89] on div at bounding box center [276, 89] width 17 height 11
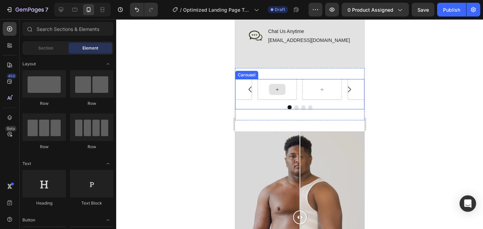
click at [273, 91] on div at bounding box center [276, 89] width 17 height 11
click at [317, 75] on div "Carousel Section 4" at bounding box center [299, 94] width 129 height 52
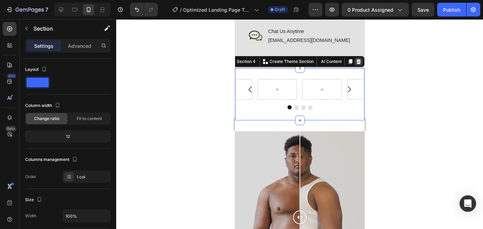
click at [359, 59] on icon at bounding box center [358, 62] width 6 height 6
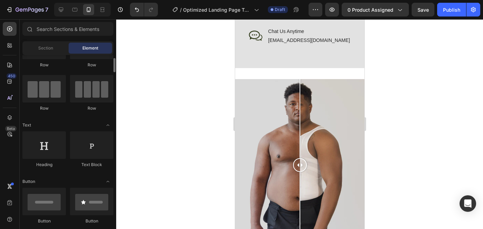
scroll to position [20, 0]
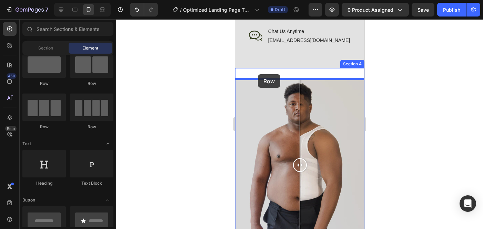
drag, startPoint x: 276, startPoint y: 132, endPoint x: 257, endPoint y: 74, distance: 60.8
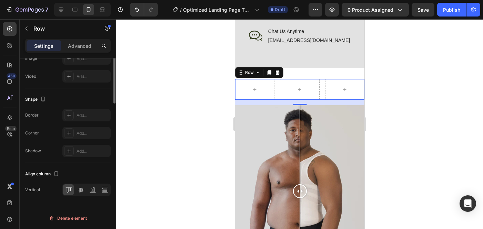
scroll to position [0, 0]
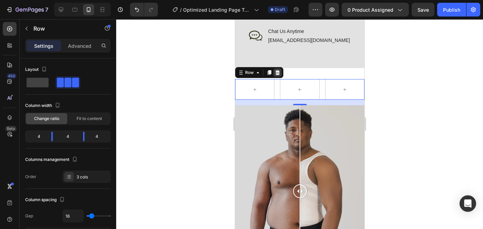
click at [276, 73] on icon at bounding box center [277, 73] width 6 height 6
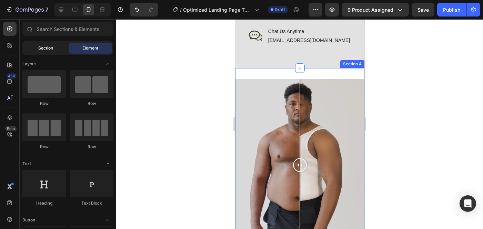
click at [51, 49] on span "Section" at bounding box center [45, 48] width 15 height 6
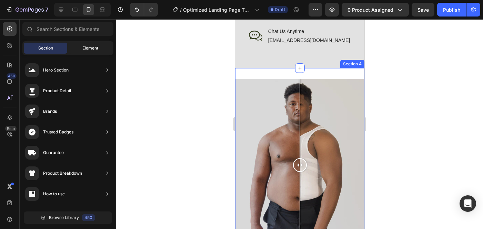
click at [90, 53] on div "Element" at bounding box center [90, 48] width 43 height 11
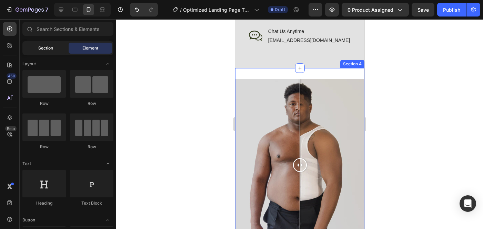
click at [48, 46] on span "Section" at bounding box center [45, 48] width 15 height 6
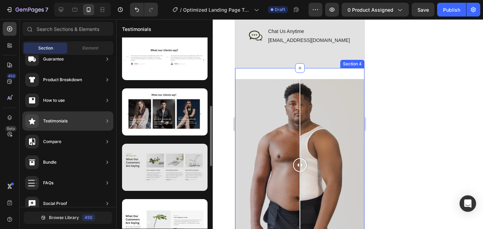
scroll to position [226, 0]
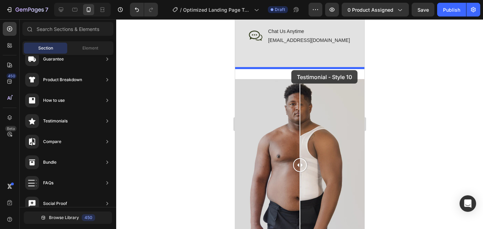
drag, startPoint x: 407, startPoint y: 148, endPoint x: 291, endPoint y: 70, distance: 139.8
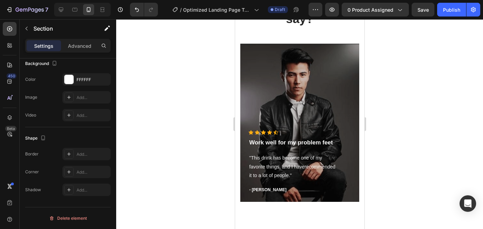
scroll to position [604, 0]
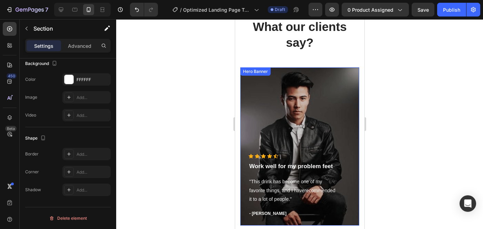
click at [310, 74] on div "Overlay" at bounding box center [299, 147] width 119 height 158
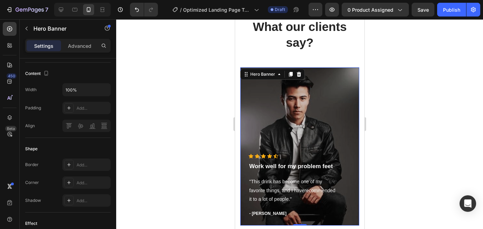
scroll to position [0, 0]
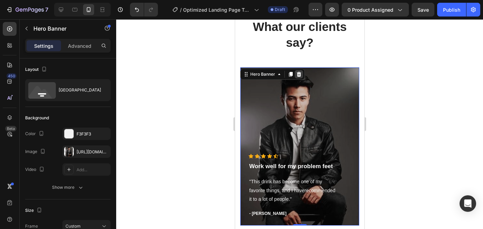
click at [295, 75] on div at bounding box center [298, 74] width 8 height 8
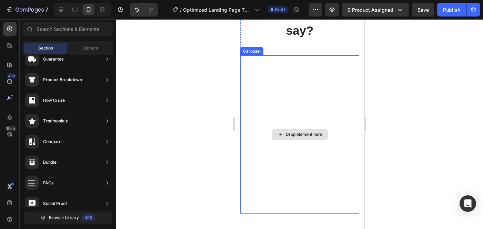
scroll to position [619, 0]
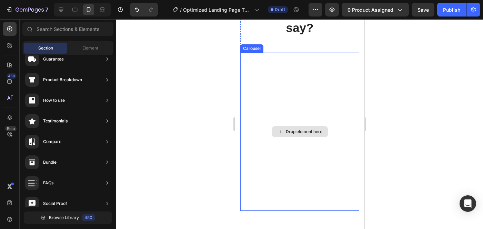
click at [319, 102] on div "Drop element here" at bounding box center [299, 132] width 119 height 158
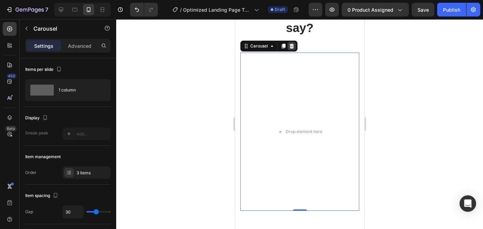
click at [291, 49] on icon at bounding box center [291, 46] width 6 height 6
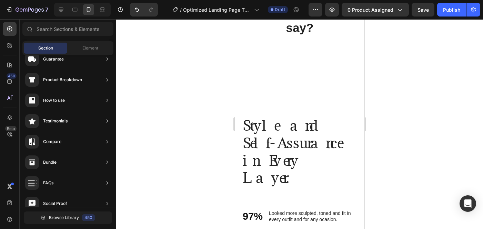
scroll to position [491, 0]
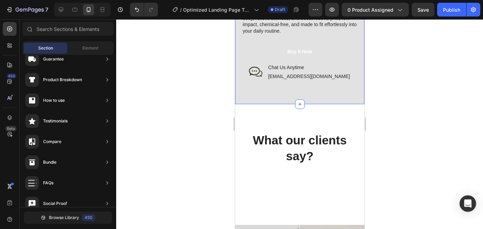
click at [319, 115] on div "What our clients say? Heading Row Section 4" at bounding box center [299, 159] width 129 height 110
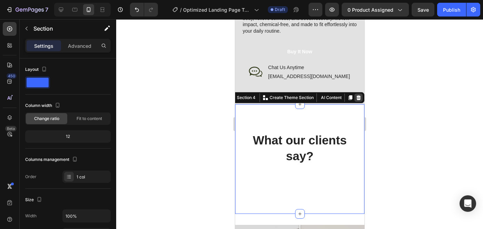
click at [358, 99] on icon at bounding box center [358, 97] width 4 height 5
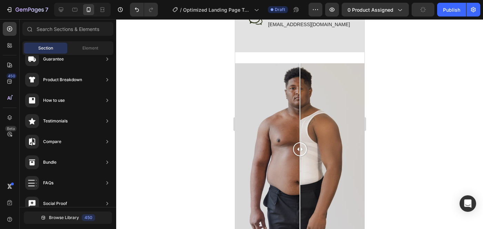
scroll to position [568, 0]
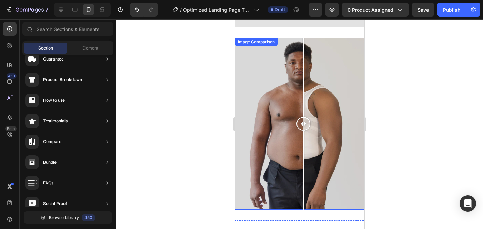
drag, startPoint x: 312, startPoint y: 126, endPoint x: 300, endPoint y: 141, distance: 19.3
click at [300, 141] on div at bounding box center [299, 124] width 129 height 172
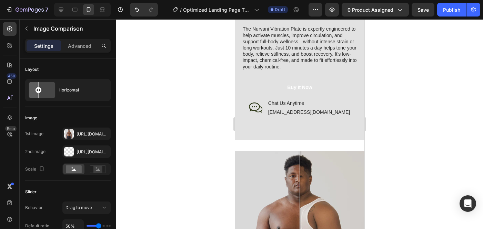
scroll to position [459, 0]
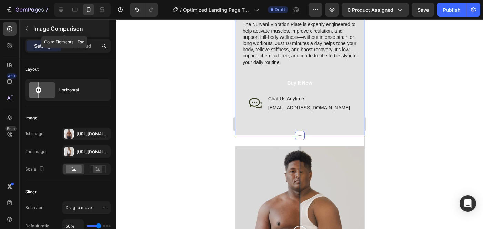
click at [28, 29] on icon "button" at bounding box center [27, 29] width 6 height 6
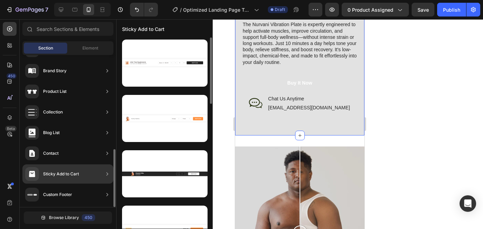
scroll to position [0, 0]
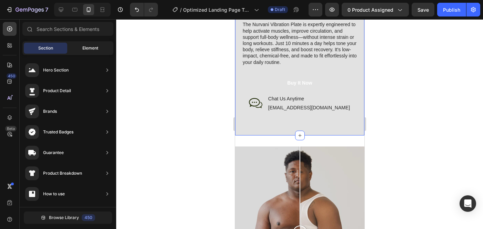
click at [82, 46] on div "Element" at bounding box center [90, 48] width 43 height 11
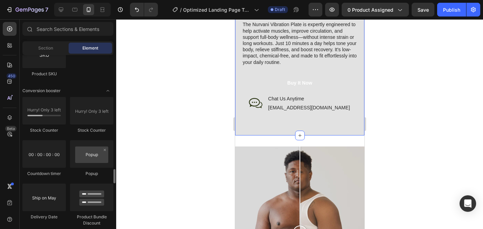
scroll to position [1397, 0]
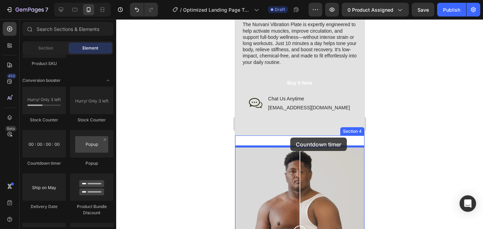
drag, startPoint x: 288, startPoint y: 172, endPoint x: 290, endPoint y: 137, distance: 34.8
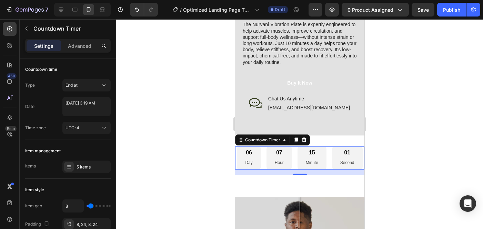
click at [443, 112] on div at bounding box center [299, 124] width 367 height 210
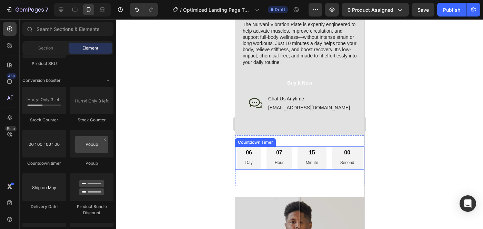
click at [272, 156] on div "07 Hour" at bounding box center [278, 158] width 25 height 23
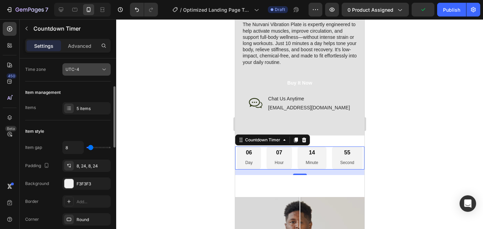
scroll to position [85, 0]
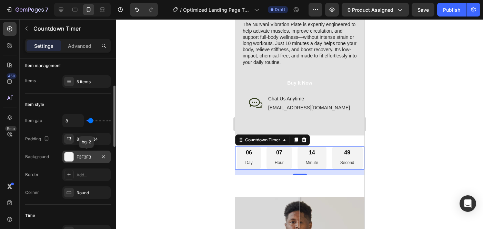
click at [70, 154] on div at bounding box center [68, 157] width 9 height 9
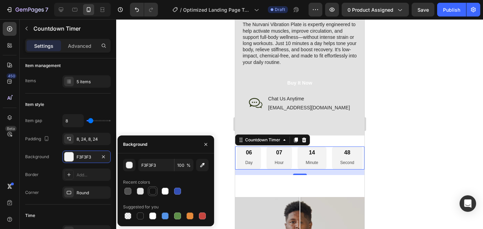
click at [154, 190] on div at bounding box center [152, 191] width 7 height 7
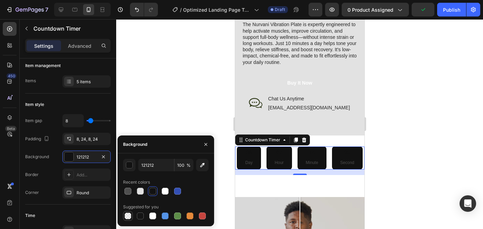
click at [127, 216] on div at bounding box center [127, 216] width 7 height 7
type input "000000"
type input "0"
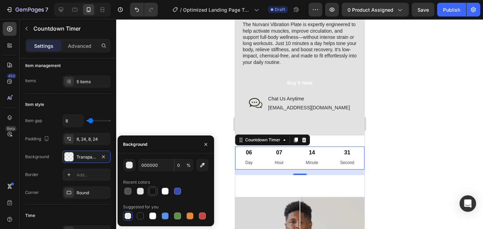
click at [151, 189] on div at bounding box center [152, 191] width 7 height 7
type input "121212"
type input "100"
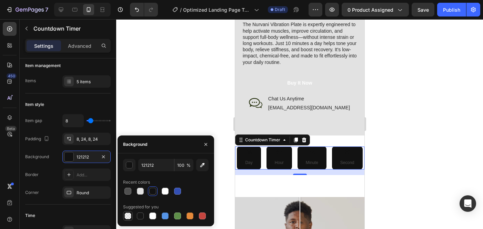
click at [128, 216] on div at bounding box center [127, 216] width 7 height 7
type input "000000"
type input "0"
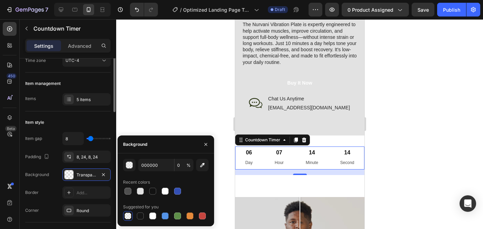
scroll to position [0, 0]
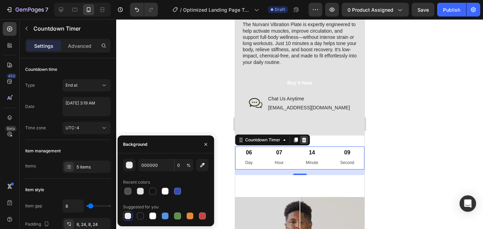
click at [302, 140] on icon at bounding box center [304, 140] width 6 height 6
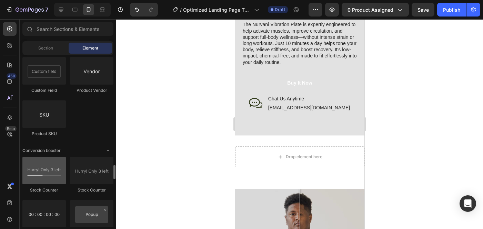
scroll to position [1360, 0]
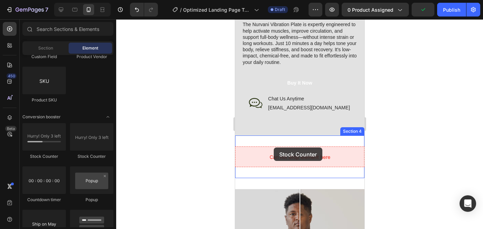
drag, startPoint x: 279, startPoint y: 160, endPoint x: 273, endPoint y: 148, distance: 13.9
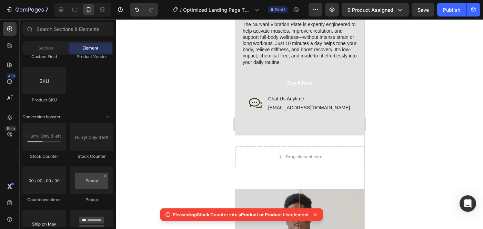
click at [318, 214] on icon at bounding box center [314, 215] width 7 height 7
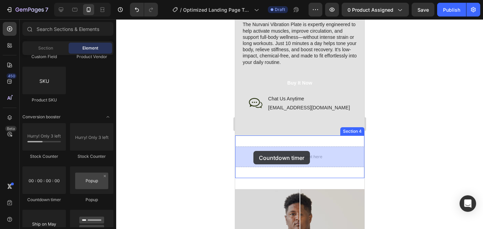
drag, startPoint x: 274, startPoint y: 205, endPoint x: 254, endPoint y: 151, distance: 57.8
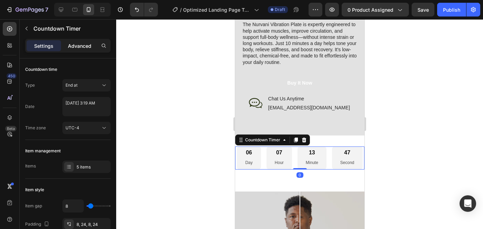
click at [84, 48] on p "Advanced" at bounding box center [79, 45] width 23 height 7
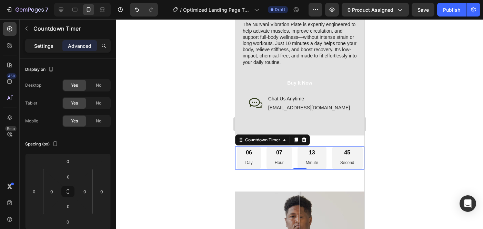
click at [43, 42] on p "Settings" at bounding box center [43, 45] width 19 height 7
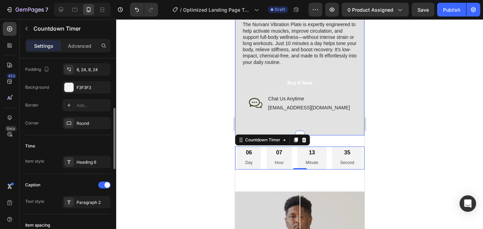
scroll to position [161, 0]
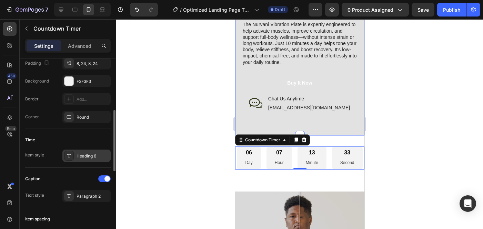
click at [97, 153] on div "Heading 6" at bounding box center [92, 156] width 32 height 6
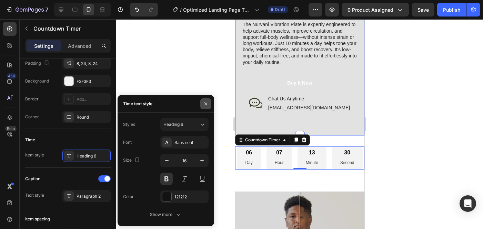
click at [205, 103] on icon "button" at bounding box center [205, 103] width 3 height 3
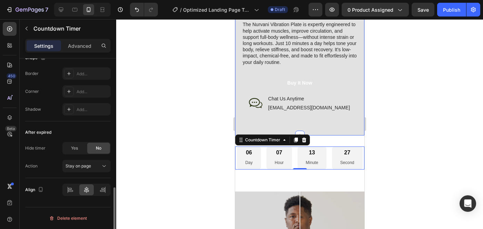
scroll to position [0, 0]
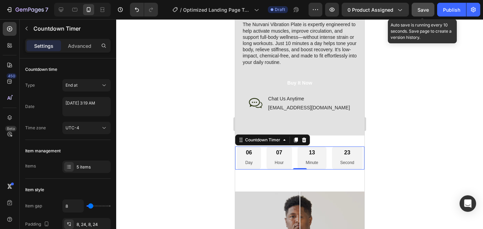
click at [424, 9] on span "Save" at bounding box center [422, 10] width 11 height 6
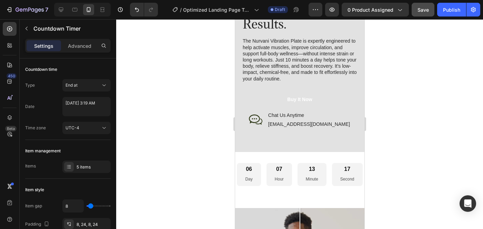
scroll to position [462, 0]
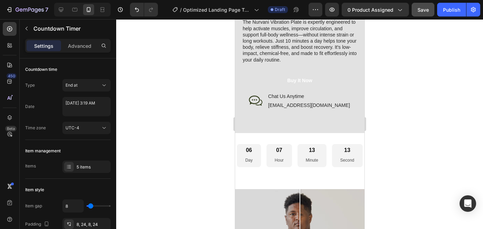
click at [261, 155] on div "06 Day 07 Hour 13 Minute 13 Second" at bounding box center [298, 155] width 125 height 23
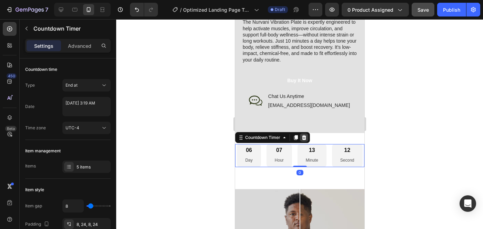
click at [304, 141] on div at bounding box center [303, 138] width 8 height 8
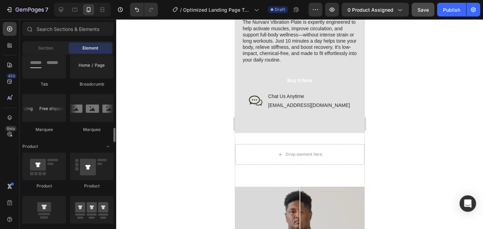
scroll to position [781, 0]
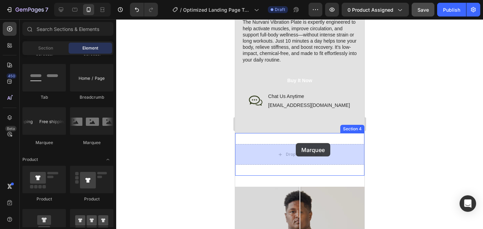
drag, startPoint x: 276, startPoint y: 148, endPoint x: 295, endPoint y: 143, distance: 19.6
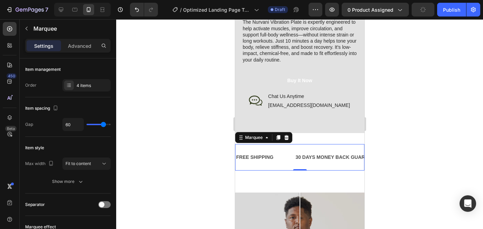
click at [279, 155] on div "FREE SHIPPING Text Block" at bounding box center [264, 158] width 59 height 16
click at [266, 157] on div "FREE SHIPPING" at bounding box center [254, 158] width 39 height 10
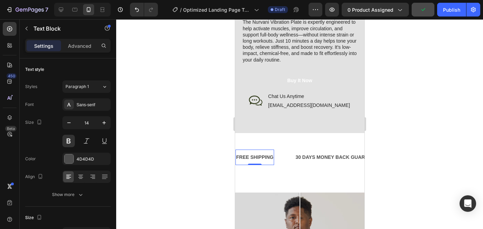
click at [266, 157] on div "FREE SHIPPING" at bounding box center [254, 158] width 39 height 10
click at [349, 157] on div "30 DAYS MONEY BACK GUARANTEE" at bounding box center [337, 158] width 87 height 10
click at [269, 157] on p "FREE SHIPPING" at bounding box center [254, 157] width 37 height 9
click at [273, 158] on div "FREE SHIPPING" at bounding box center [254, 158] width 39 height 10
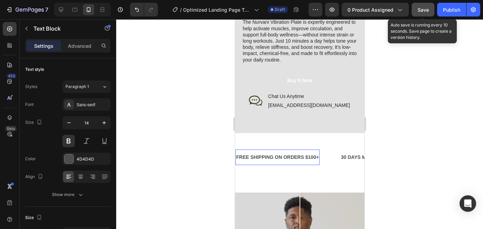
click at [423, 7] on span "Save" at bounding box center [422, 10] width 11 height 6
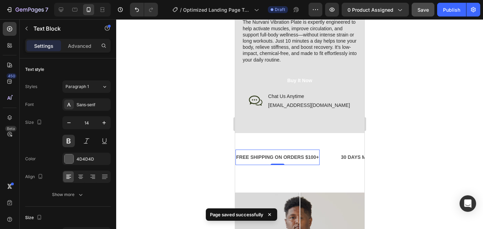
click at [408, 142] on div at bounding box center [299, 124] width 367 height 210
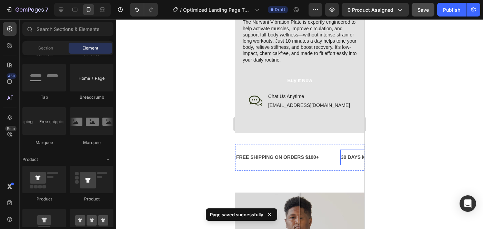
click at [350, 157] on div "30 DAYS MONEY BACK GUARANTEE" at bounding box center [383, 158] width 87 height 10
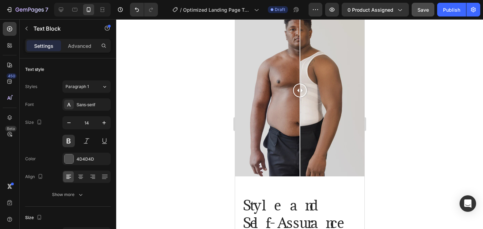
scroll to position [633, 0]
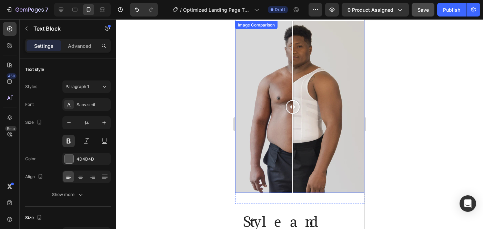
drag, startPoint x: 298, startPoint y: 127, endPoint x: 292, endPoint y: 119, distance: 9.9
click at [292, 119] on div at bounding box center [292, 107] width 14 height 172
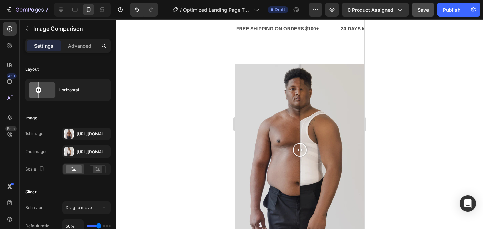
scroll to position [585, 0]
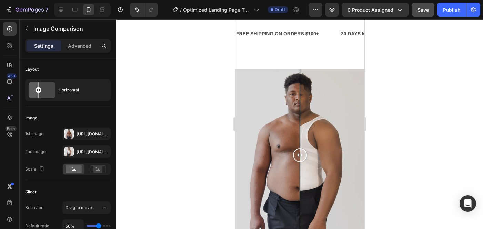
click at [257, 113] on div at bounding box center [299, 155] width 129 height 172
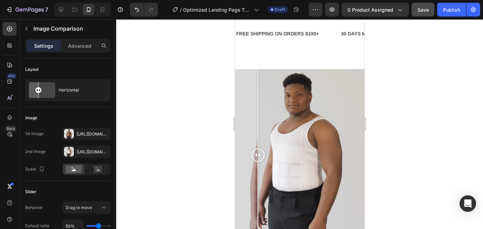
click at [325, 125] on div at bounding box center [299, 155] width 129 height 172
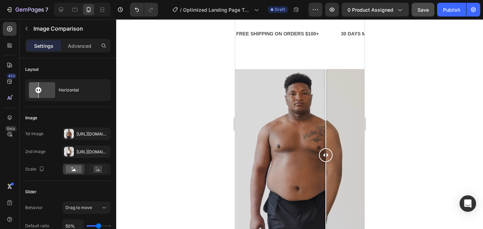
click at [289, 141] on div at bounding box center [299, 155] width 129 height 172
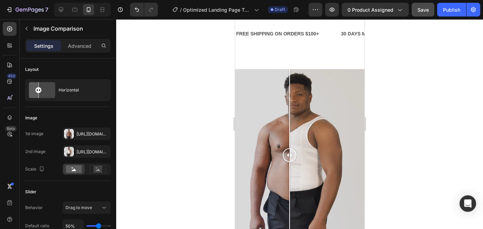
click at [300, 141] on div at bounding box center [299, 155] width 129 height 172
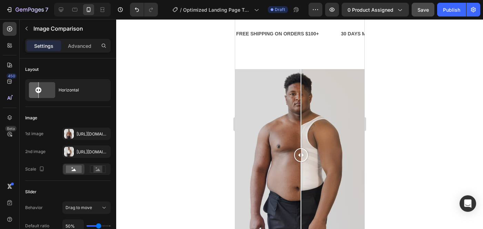
click at [264, 133] on div at bounding box center [299, 155] width 129 height 172
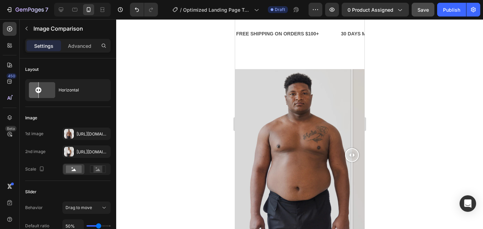
click at [351, 130] on div at bounding box center [299, 155] width 129 height 172
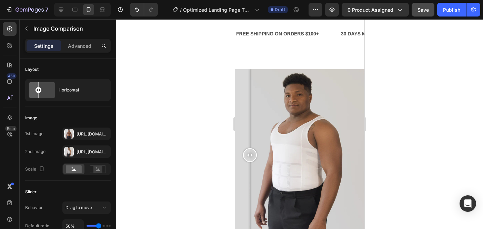
click at [249, 143] on div at bounding box center [299, 155] width 129 height 172
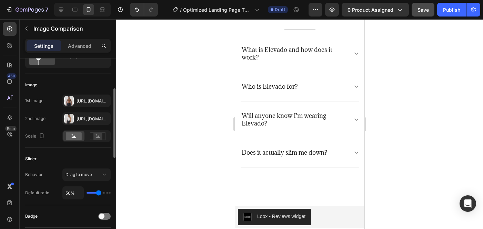
scroll to position [24, 0]
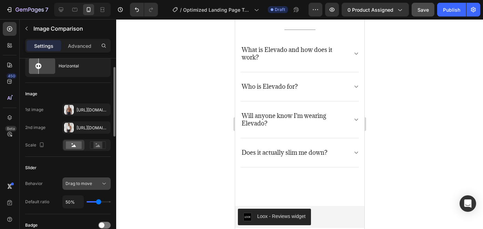
click at [76, 182] on span "Drag to move" at bounding box center [78, 183] width 27 height 5
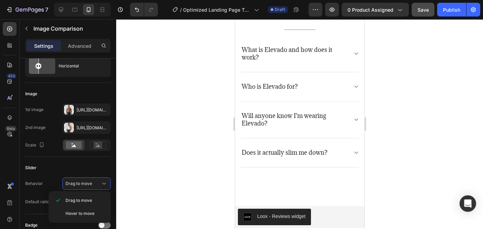
click at [143, 195] on div at bounding box center [299, 124] width 367 height 210
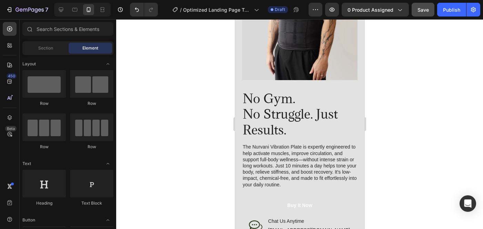
scroll to position [344, 0]
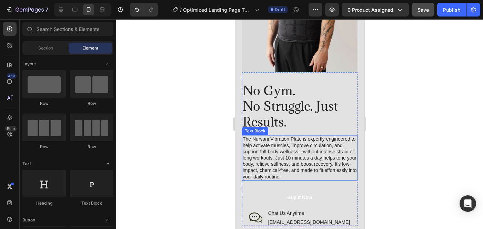
click at [266, 156] on p "The Nurvani Vibration Plate is expertly engineered to help activate muscles, im…" at bounding box center [299, 158] width 114 height 44
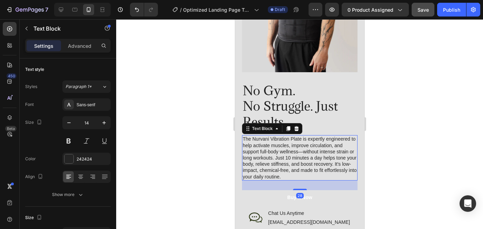
click at [284, 176] on p "The Nurvani Vibration Plate is expertly engineered to help activate muscles, im…" at bounding box center [299, 158] width 114 height 44
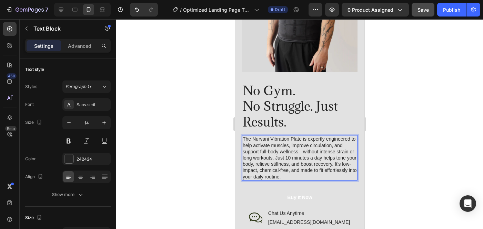
click at [284, 176] on p "The Nurvani Vibration Plate is expertly engineered to help activate muscles, im…" at bounding box center [299, 158] width 114 height 44
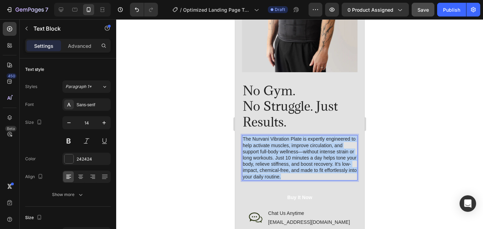
click at [284, 176] on p "The Nurvani Vibration Plate is expertly engineered to help activate muscles, im…" at bounding box center [299, 158] width 114 height 44
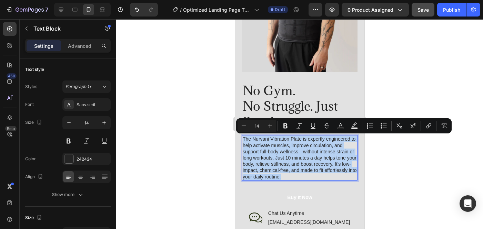
click at [284, 176] on p "The Nurvani Vibration Plate is expertly engineered to help activate muscles, im…" at bounding box center [299, 158] width 114 height 44
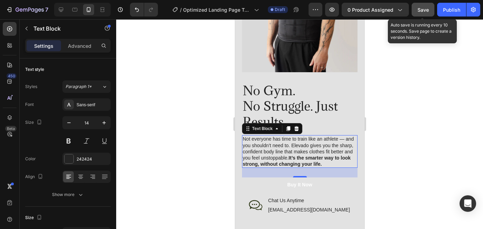
click at [421, 10] on span "Save" at bounding box center [422, 10] width 11 height 6
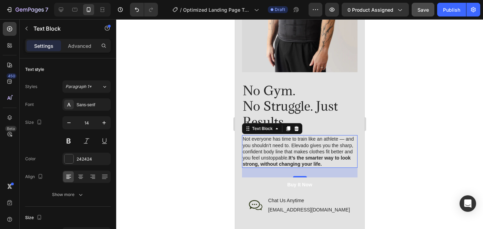
click at [401, 103] on div at bounding box center [299, 124] width 367 height 210
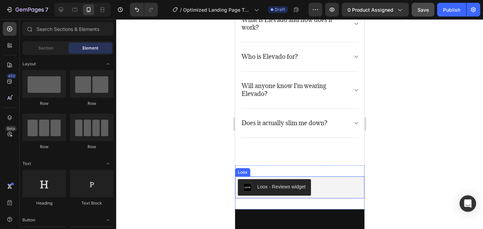
scroll to position [1709, 0]
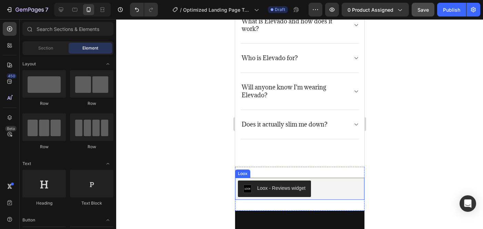
click at [345, 194] on div "Loox - Reviews widget" at bounding box center [299, 189] width 124 height 17
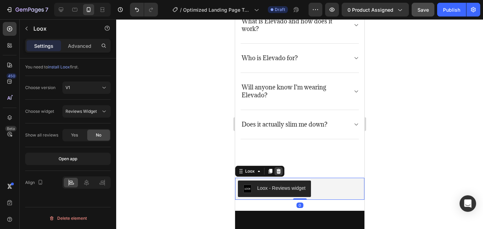
click at [278, 175] on div at bounding box center [278, 171] width 8 height 8
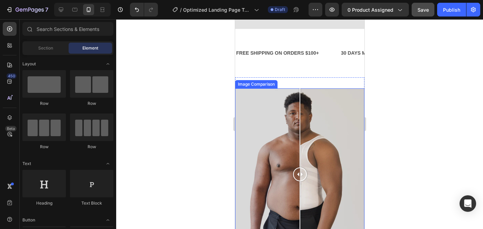
scroll to position [553, 0]
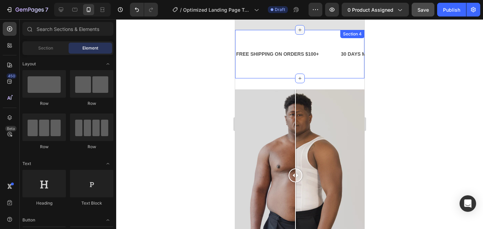
drag, startPoint x: 289, startPoint y: 145, endPoint x: 295, endPoint y: 34, distance: 111.8
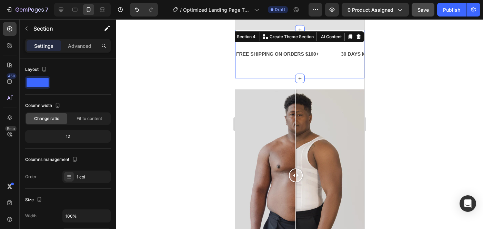
click at [386, 88] on div at bounding box center [299, 124] width 367 height 210
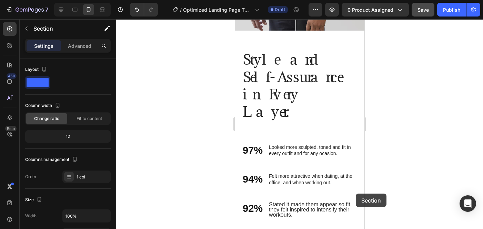
scroll to position [792, 0]
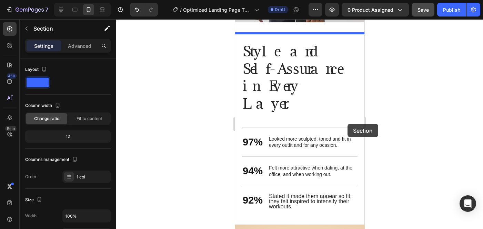
drag, startPoint x: 348, startPoint y: 88, endPoint x: 347, endPoint y: 124, distance: 36.2
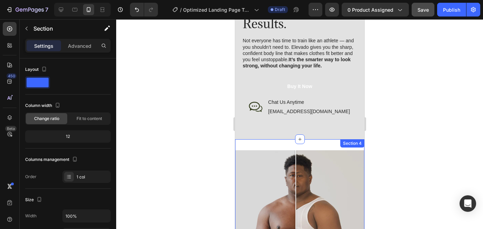
scroll to position [446, 0]
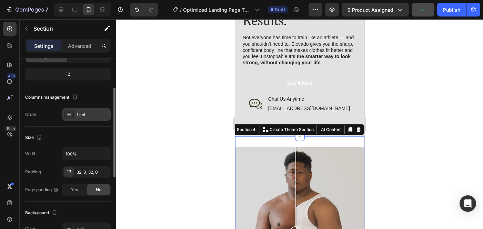
scroll to position [0, 0]
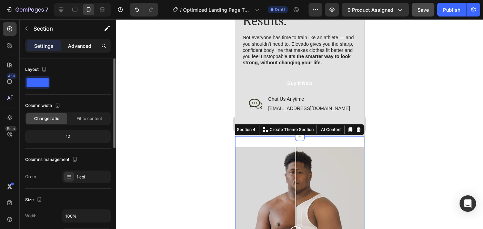
click at [82, 48] on p "Advanced" at bounding box center [79, 45] width 23 height 7
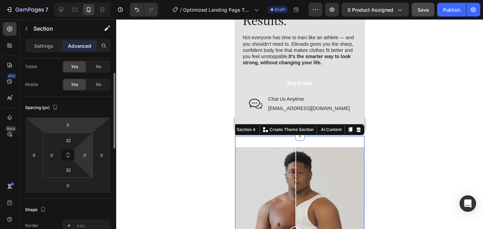
scroll to position [61, 0]
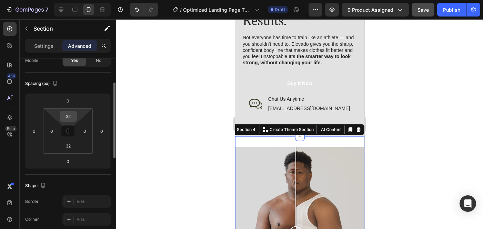
click at [70, 121] on input "32" at bounding box center [68, 116] width 14 height 10
click at [70, 117] on input "32" at bounding box center [68, 116] width 14 height 10
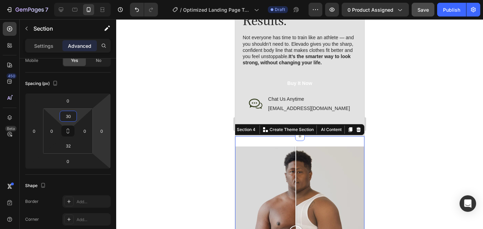
type input "3"
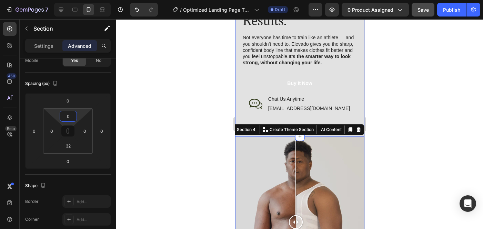
click at [374, 90] on div at bounding box center [299, 124] width 367 height 210
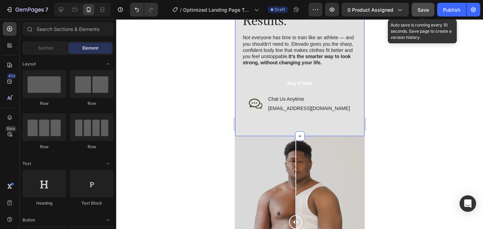
click at [425, 10] on span "Save" at bounding box center [422, 10] width 11 height 6
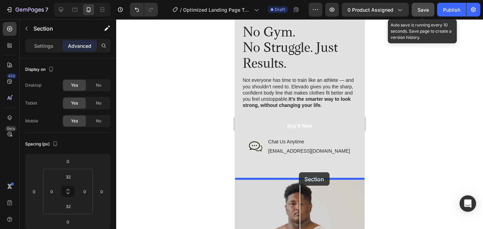
scroll to position [409, 0]
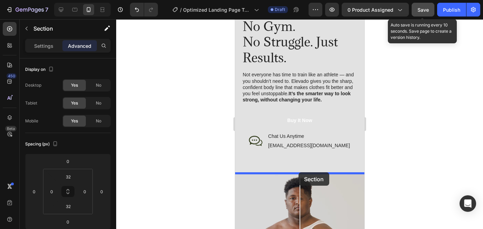
drag, startPoint x: 328, startPoint y: 147, endPoint x: 298, endPoint y: 173, distance: 39.8
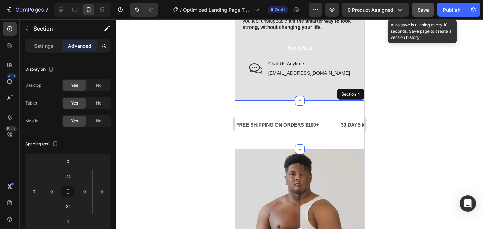
scroll to position [511, 0]
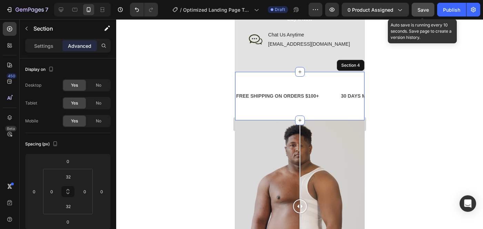
click at [432, 80] on div at bounding box center [299, 124] width 367 height 210
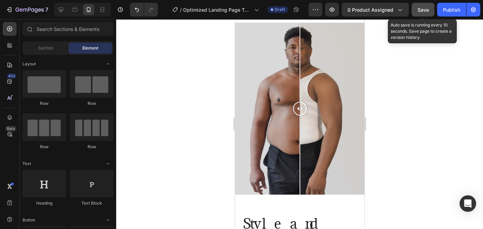
scroll to position [580, 0]
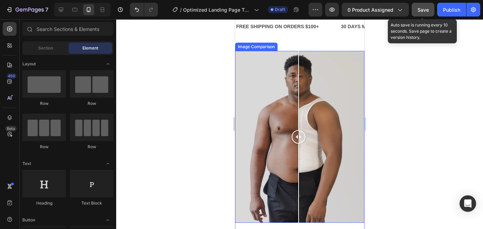
drag, startPoint x: 308, startPoint y: 142, endPoint x: 297, endPoint y: 130, distance: 15.9
click at [297, 130] on div at bounding box center [299, 137] width 129 height 172
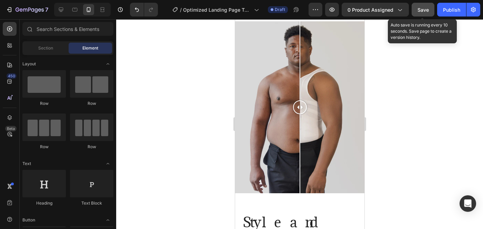
scroll to position [572, 0]
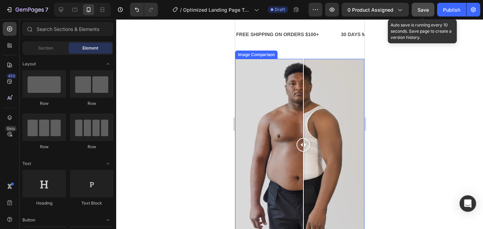
drag, startPoint x: 306, startPoint y: 150, endPoint x: 300, endPoint y: 140, distance: 11.3
click at [300, 140] on div at bounding box center [303, 145] width 14 height 172
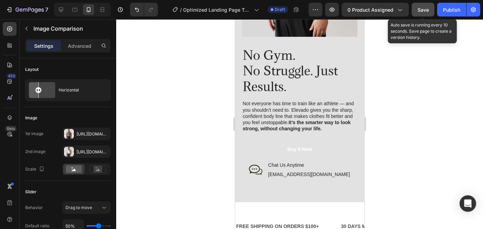
scroll to position [381, 0]
